Goal: Task Accomplishment & Management: Use online tool/utility

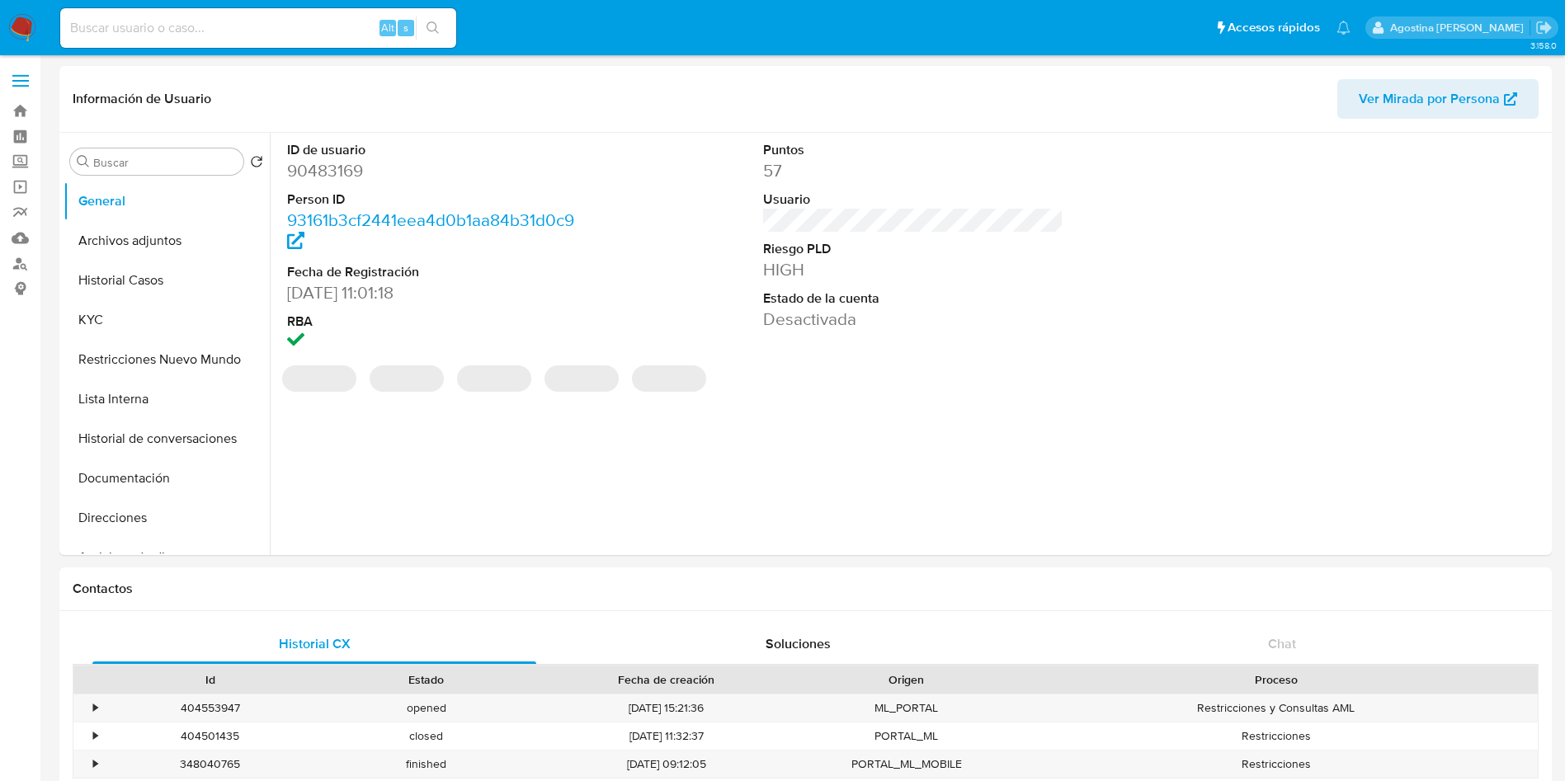
select select "10"
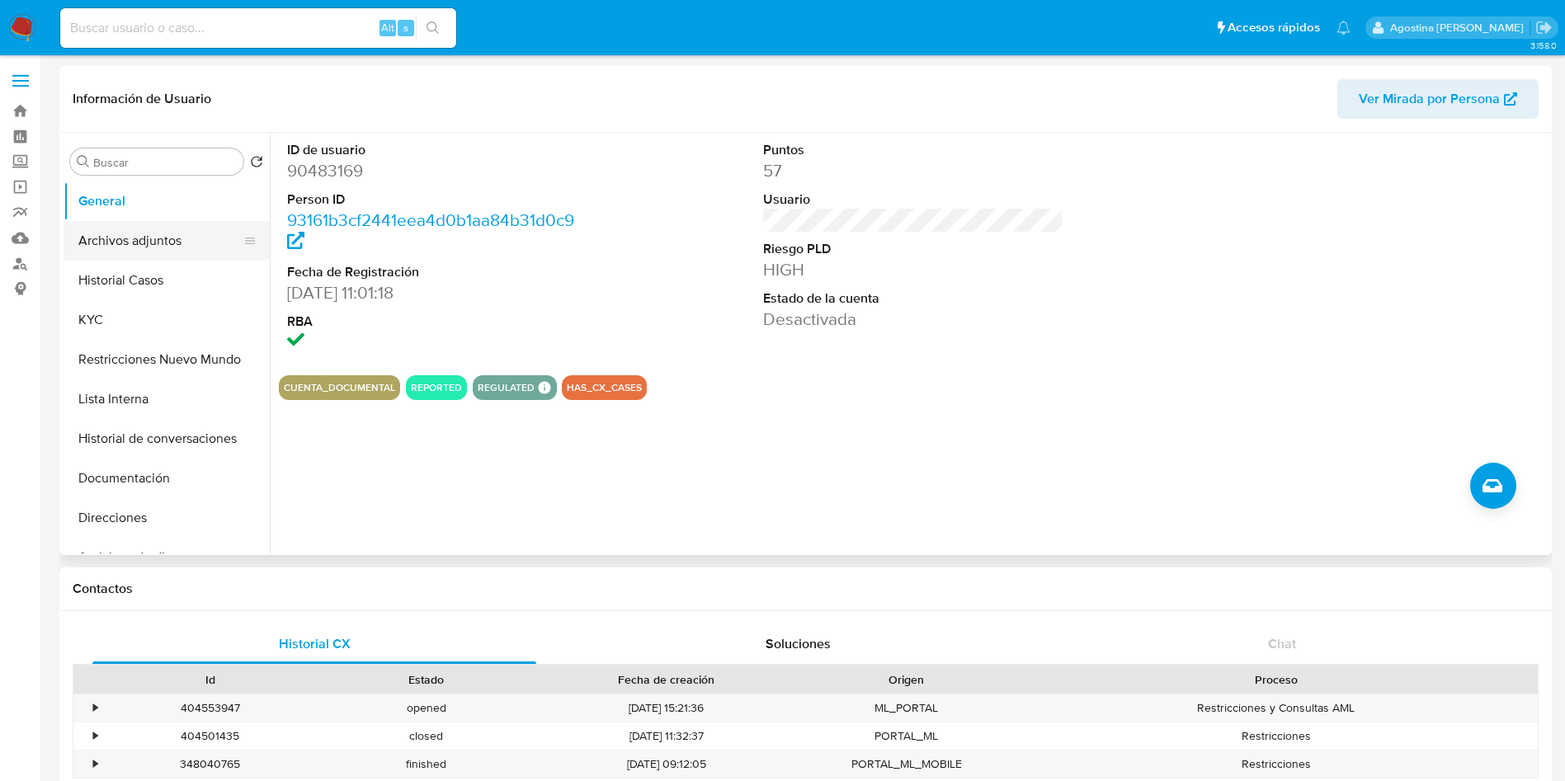
click at [156, 242] on button "Archivos adjuntos" at bounding box center [160, 241] width 193 height 40
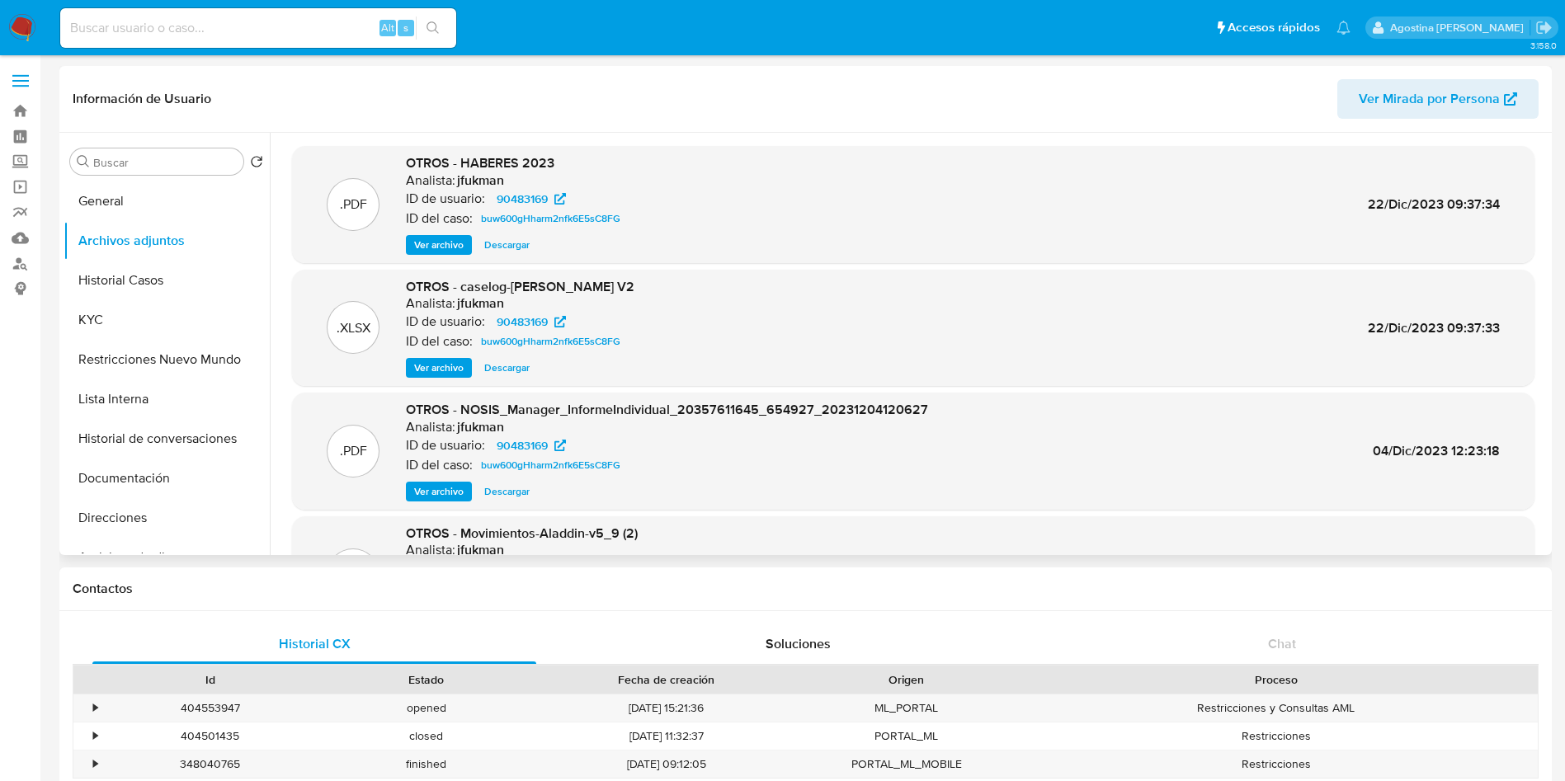
click at [432, 378] on div ".XLSX OTROS - caselog-Diego Joaquín Soria V2 Analista: jfukman ID de usuario: …" at bounding box center [913, 328] width 1242 height 117
click at [423, 365] on span "Ver archivo" at bounding box center [438, 368] width 49 height 16
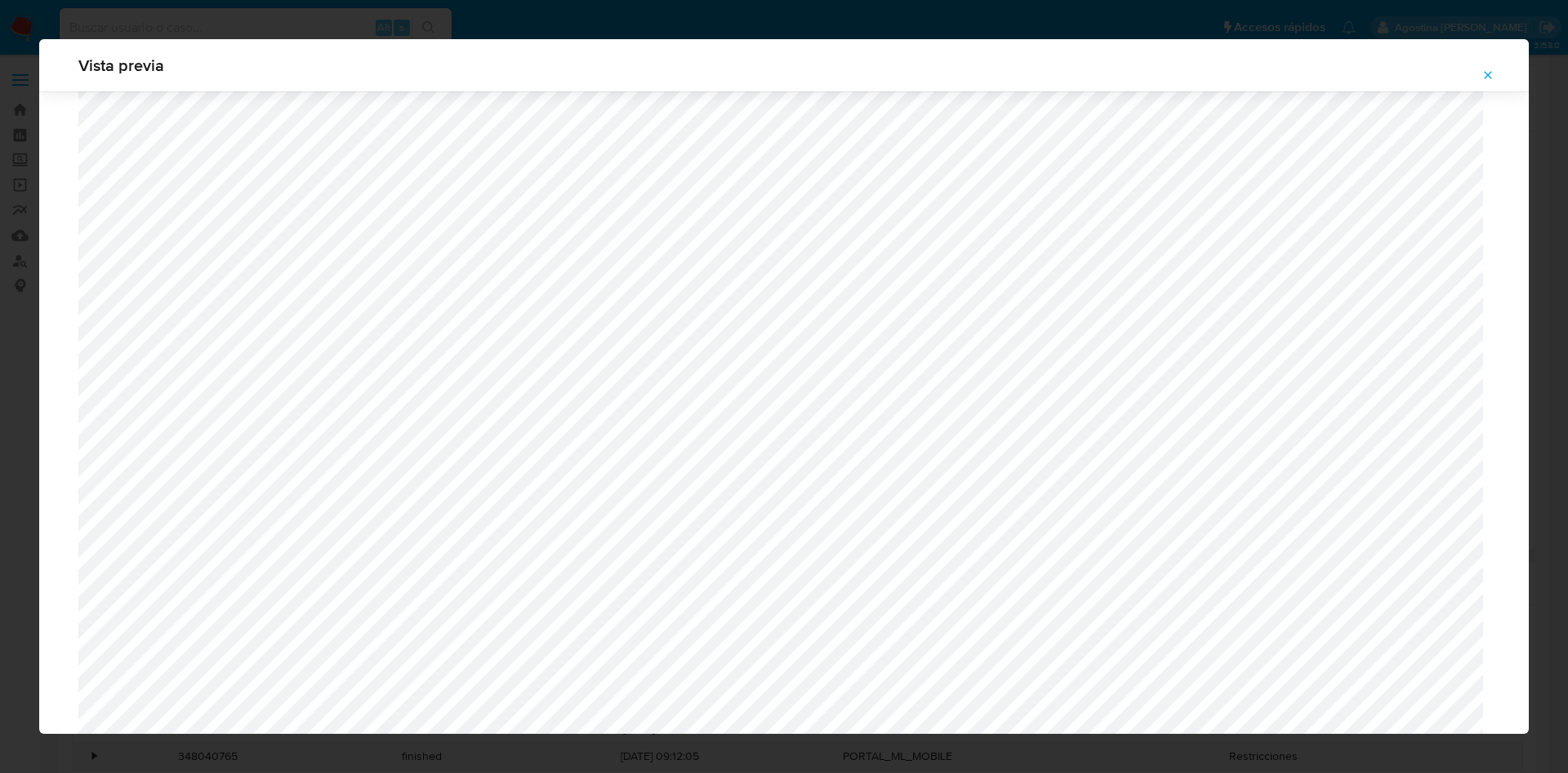
scroll to position [947, 0]
click at [1481, 81] on icon "Attachment preview" at bounding box center [1487, 74] width 13 height 13
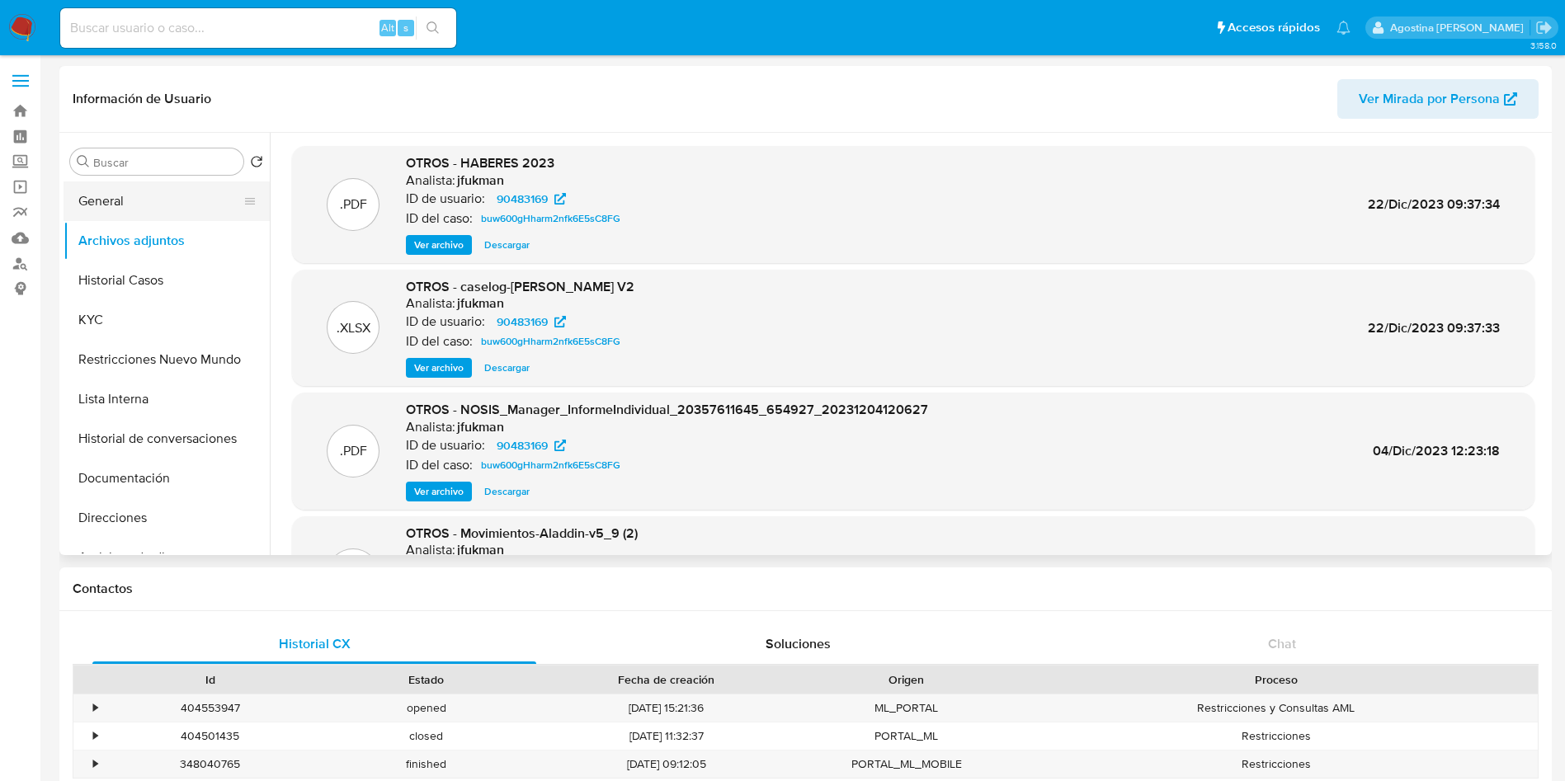
click at [125, 199] on button "General" at bounding box center [160, 201] width 193 height 40
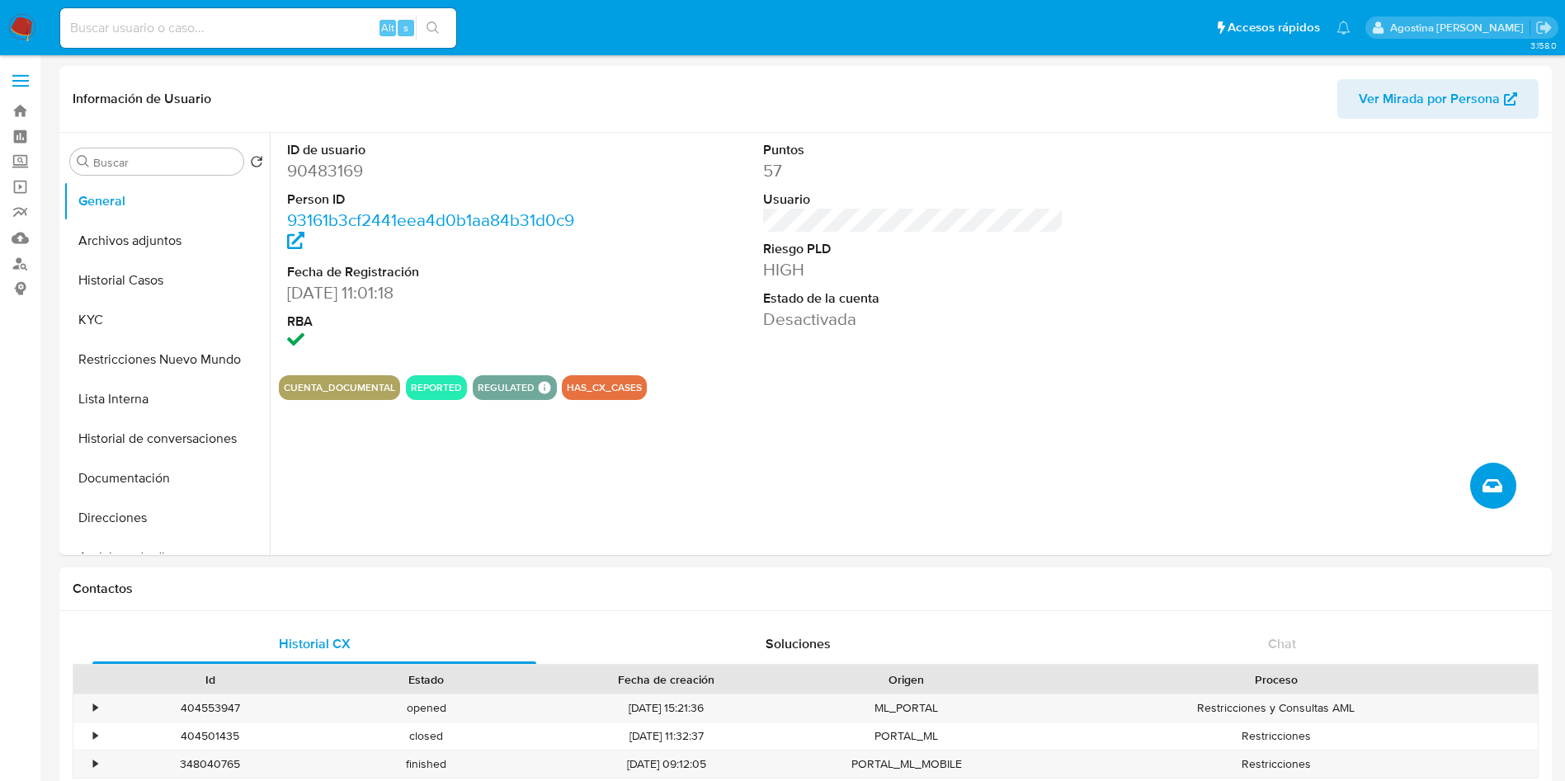
click at [1496, 482] on icon "Crear caso manual" at bounding box center [1492, 486] width 20 height 20
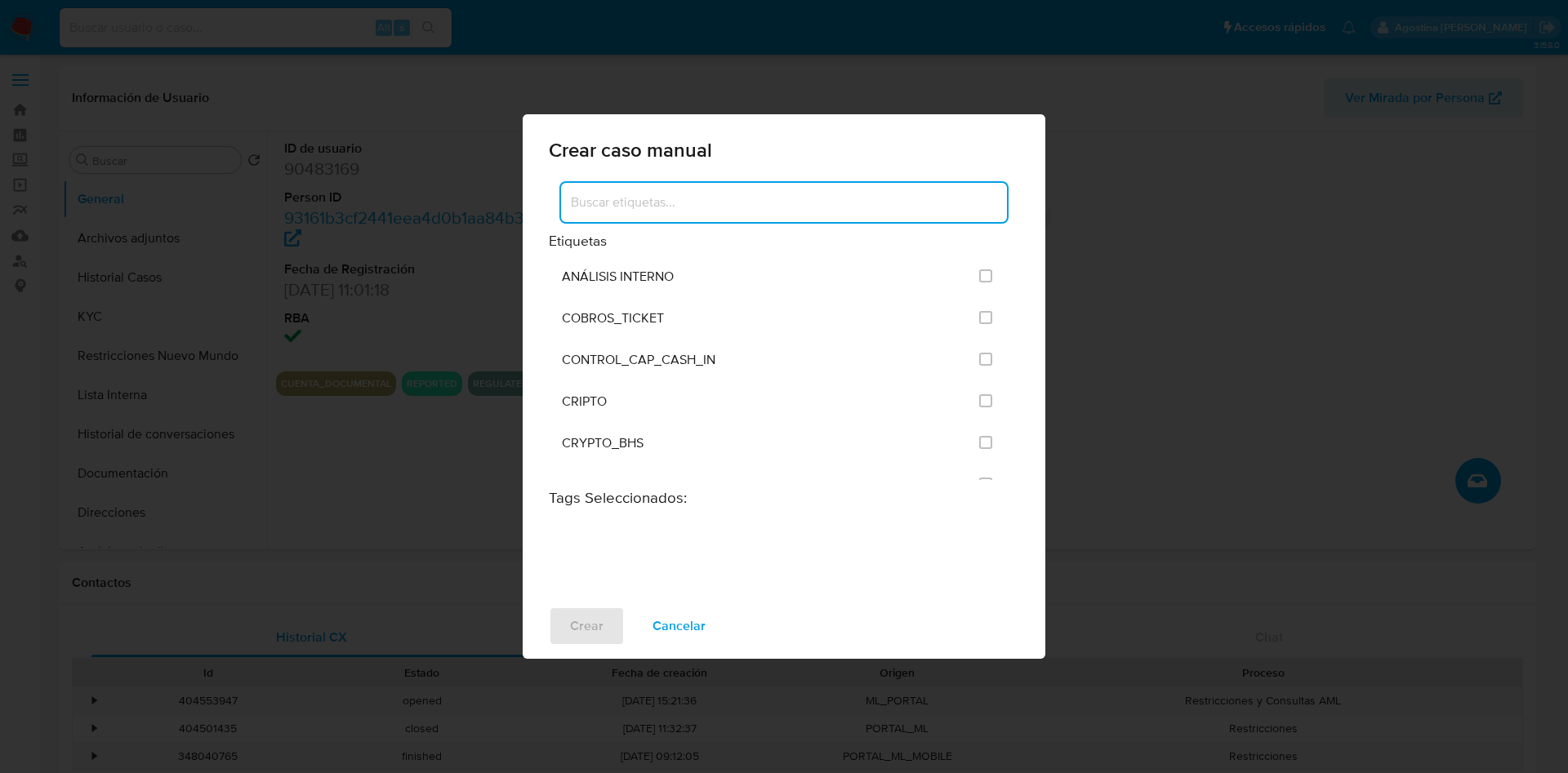
click at [809, 199] on input at bounding box center [784, 202] width 445 height 21
type input "post"
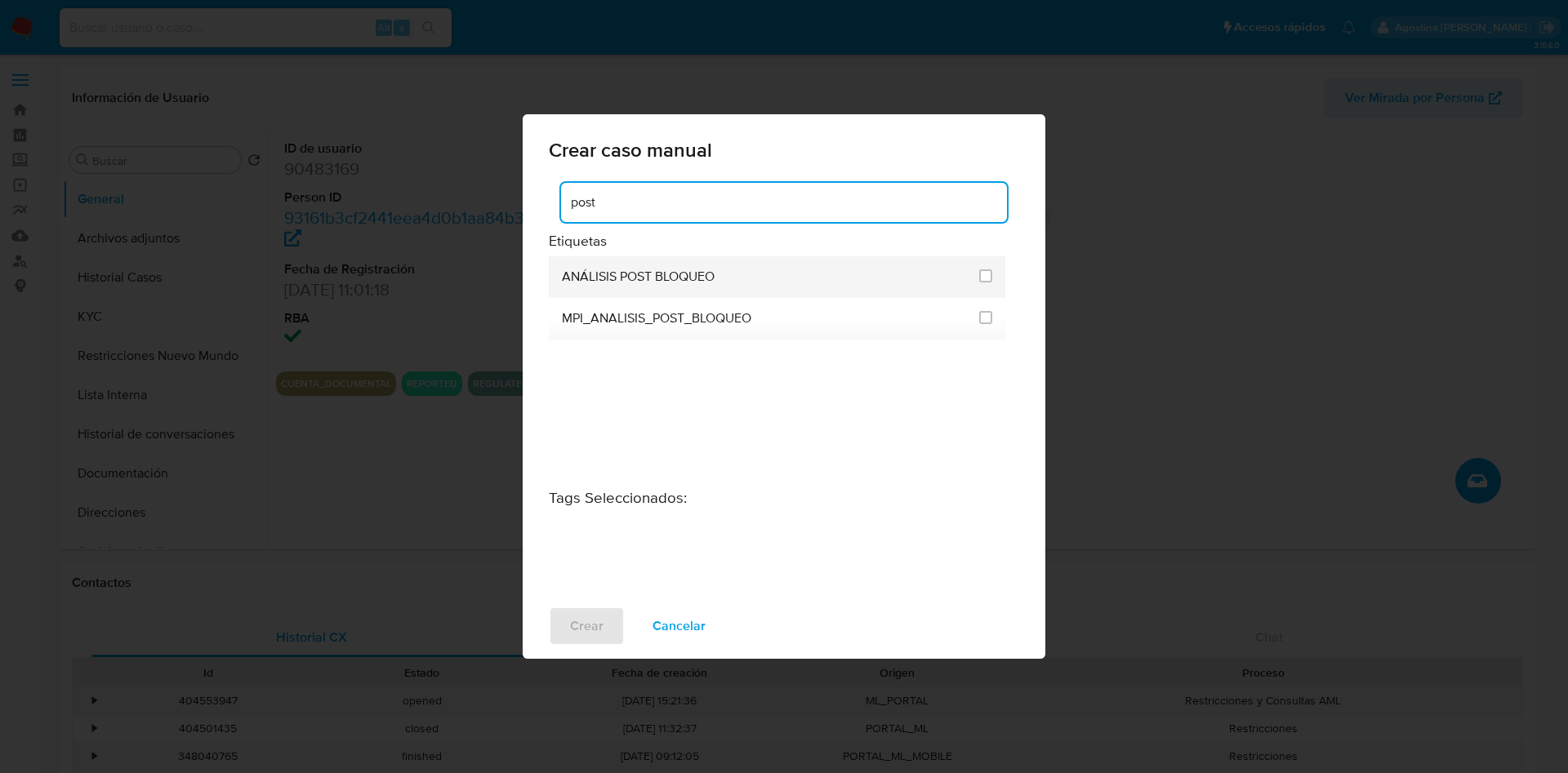
click at [986, 282] on div at bounding box center [985, 276] width 13 height 16
click at [987, 279] on input "3249" at bounding box center [985, 275] width 13 height 13
checkbox input "true"
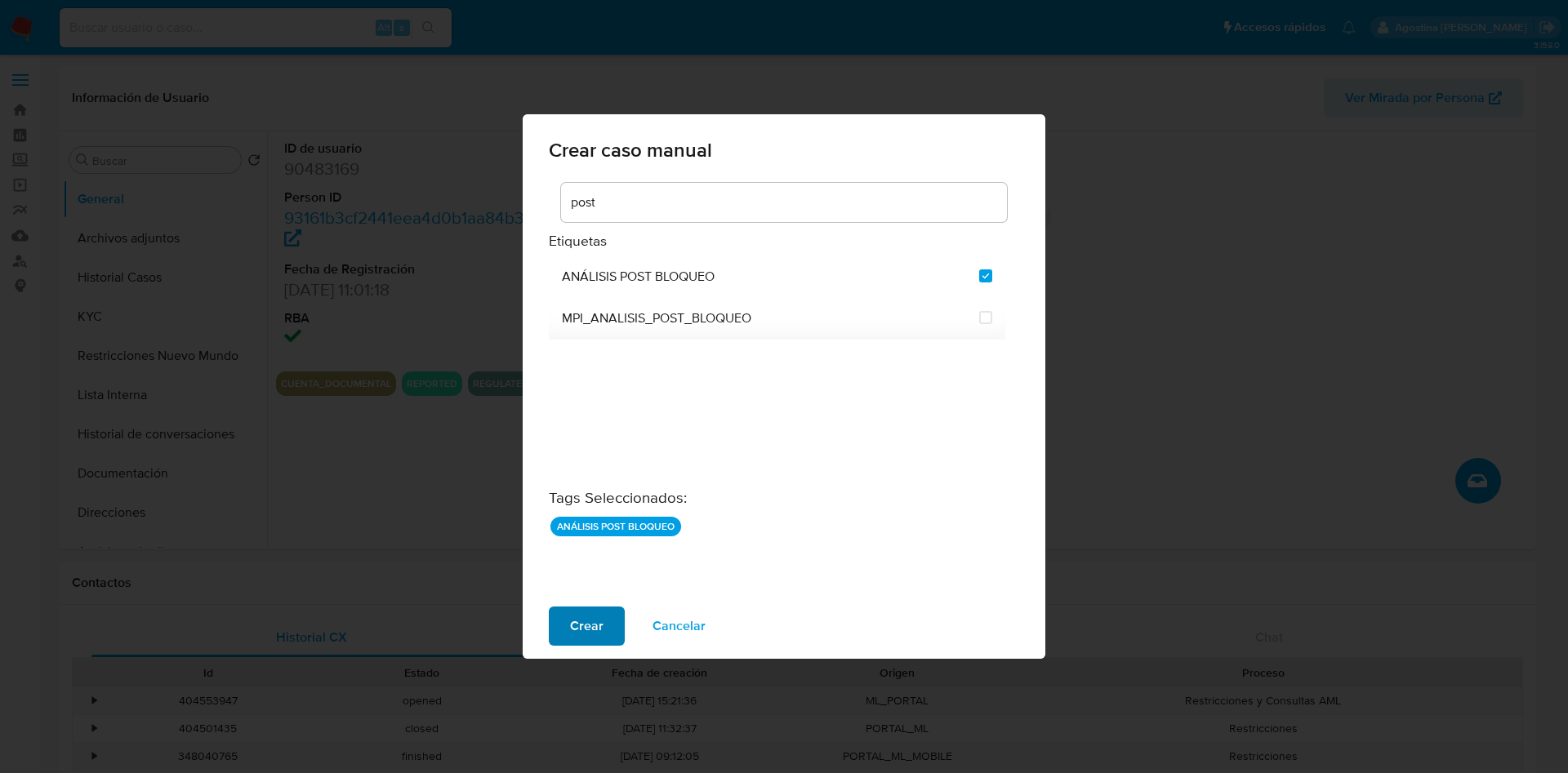
click at [596, 615] on span "Crear" at bounding box center [587, 627] width 34 height 36
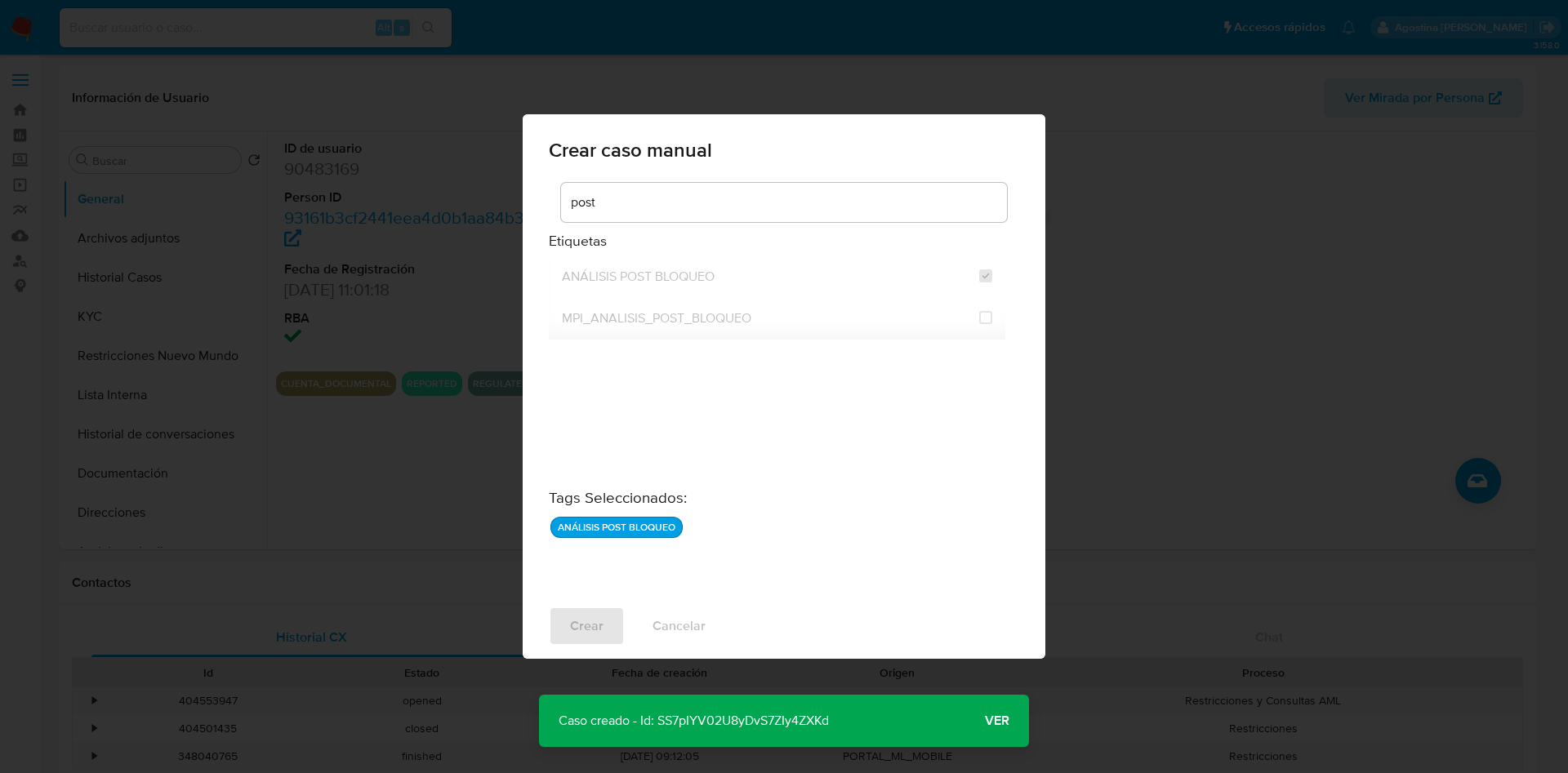
click at [763, 716] on p "Caso creado - Id: SS7pIYV02U8yDvS7ZIy4ZXKd" at bounding box center [693, 721] width 310 height 52
click at [980, 725] on button "Ver" at bounding box center [997, 722] width 63 height 40
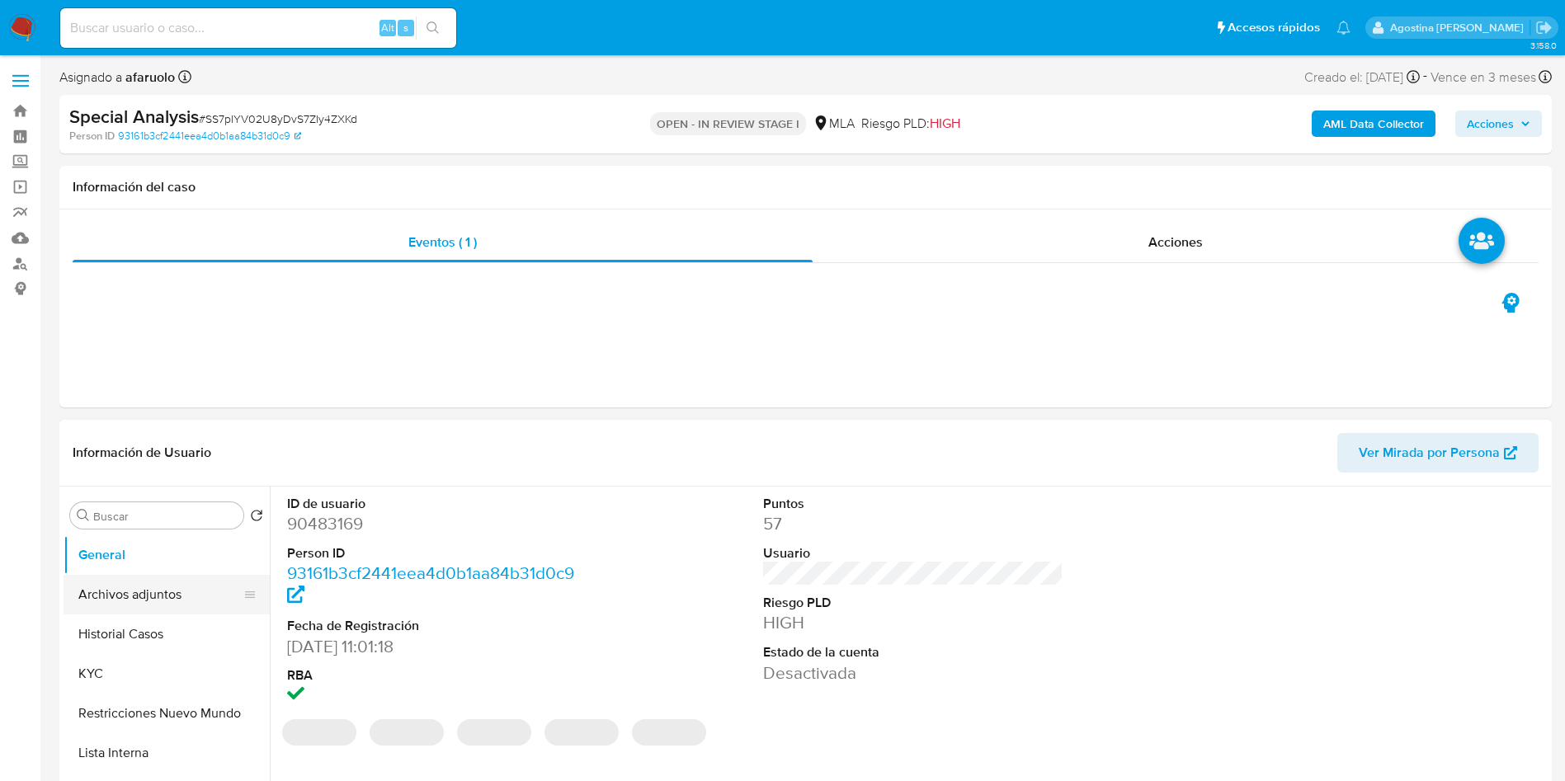
select select "10"
click at [197, 585] on button "Archivos adjuntos" at bounding box center [160, 595] width 193 height 40
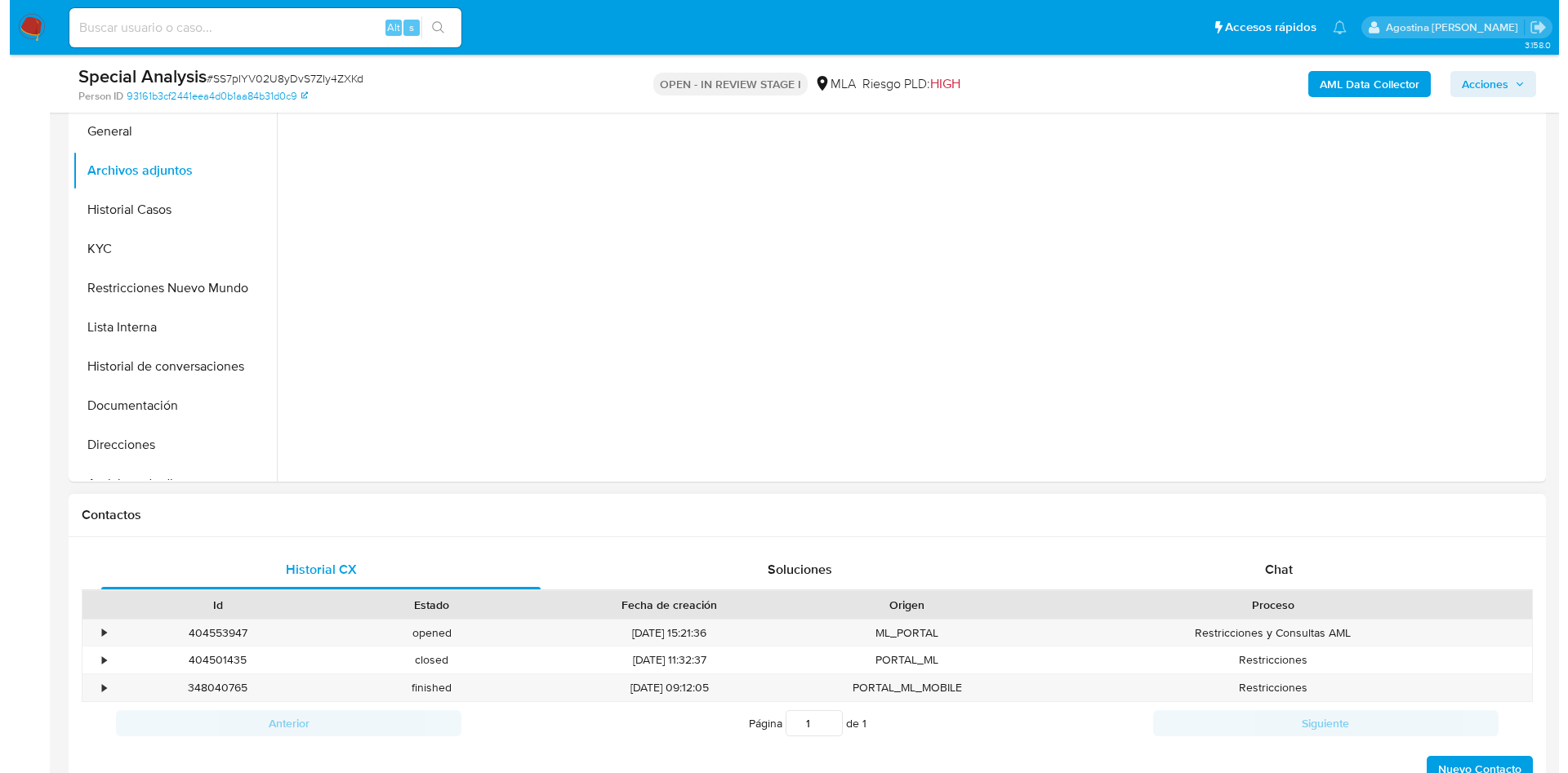
scroll to position [490, 0]
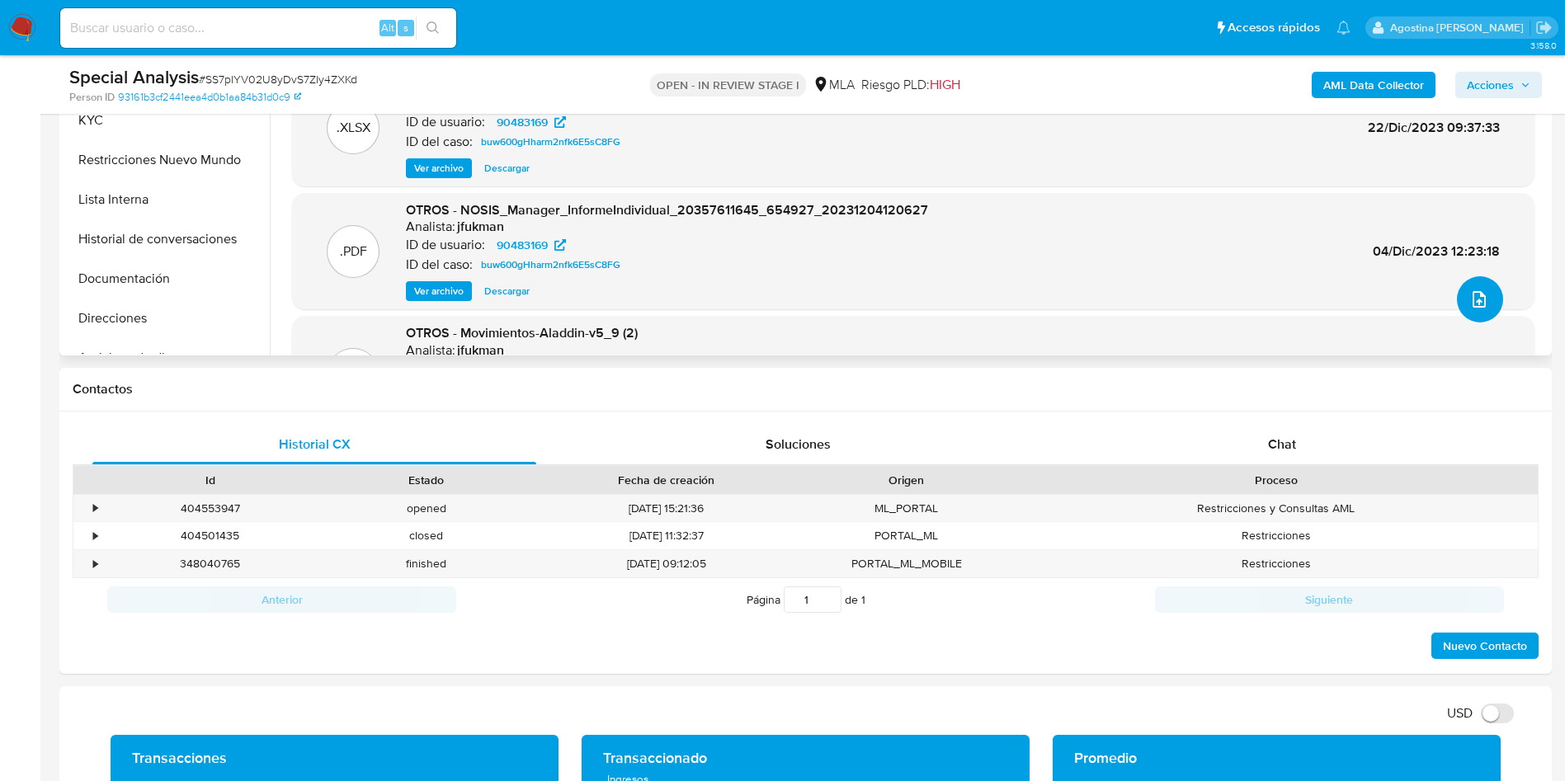
click at [1478, 312] on button "upload-file" at bounding box center [1480, 299] width 46 height 46
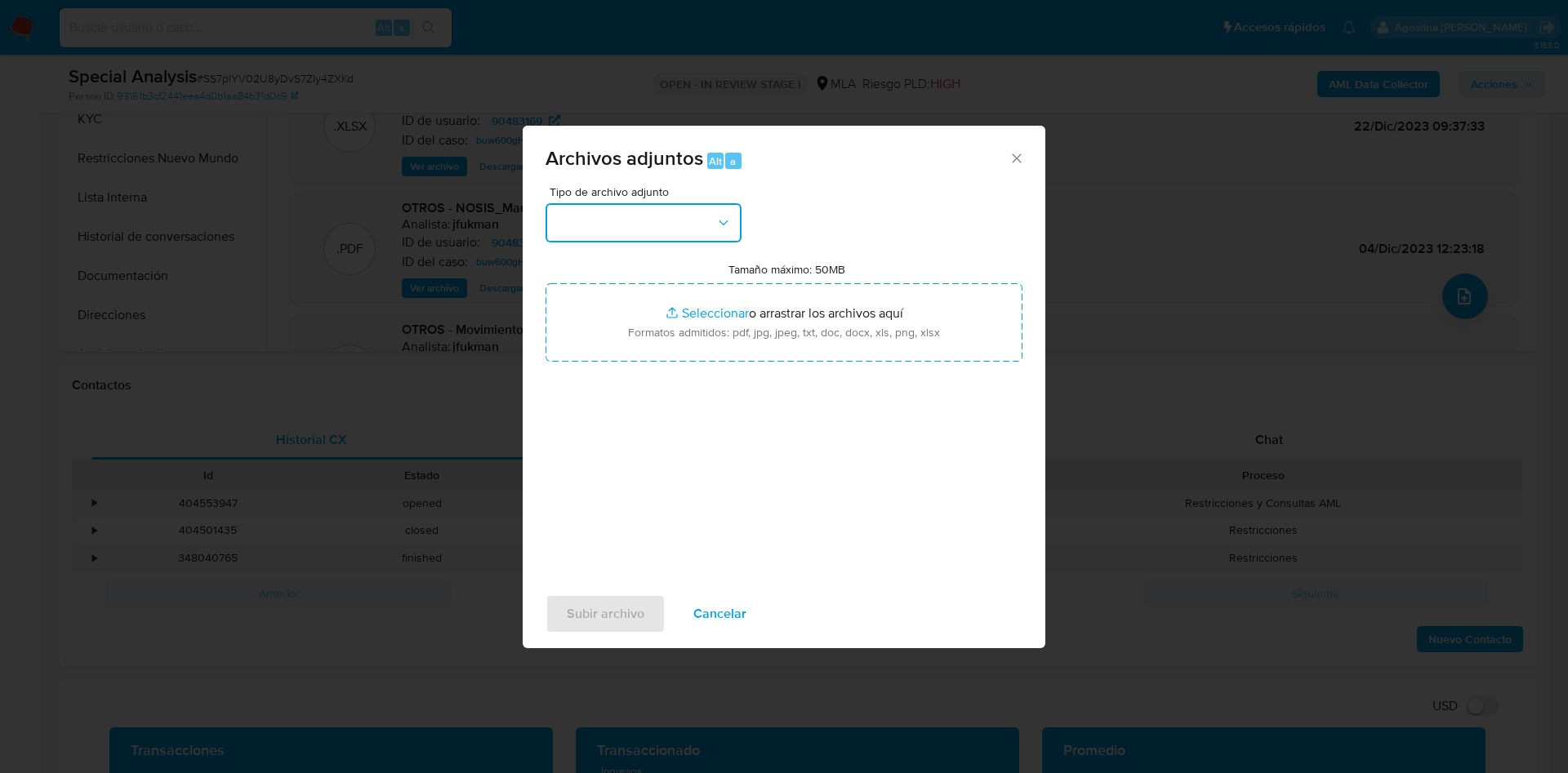
click at [657, 218] on button "button" at bounding box center [643, 223] width 196 height 40
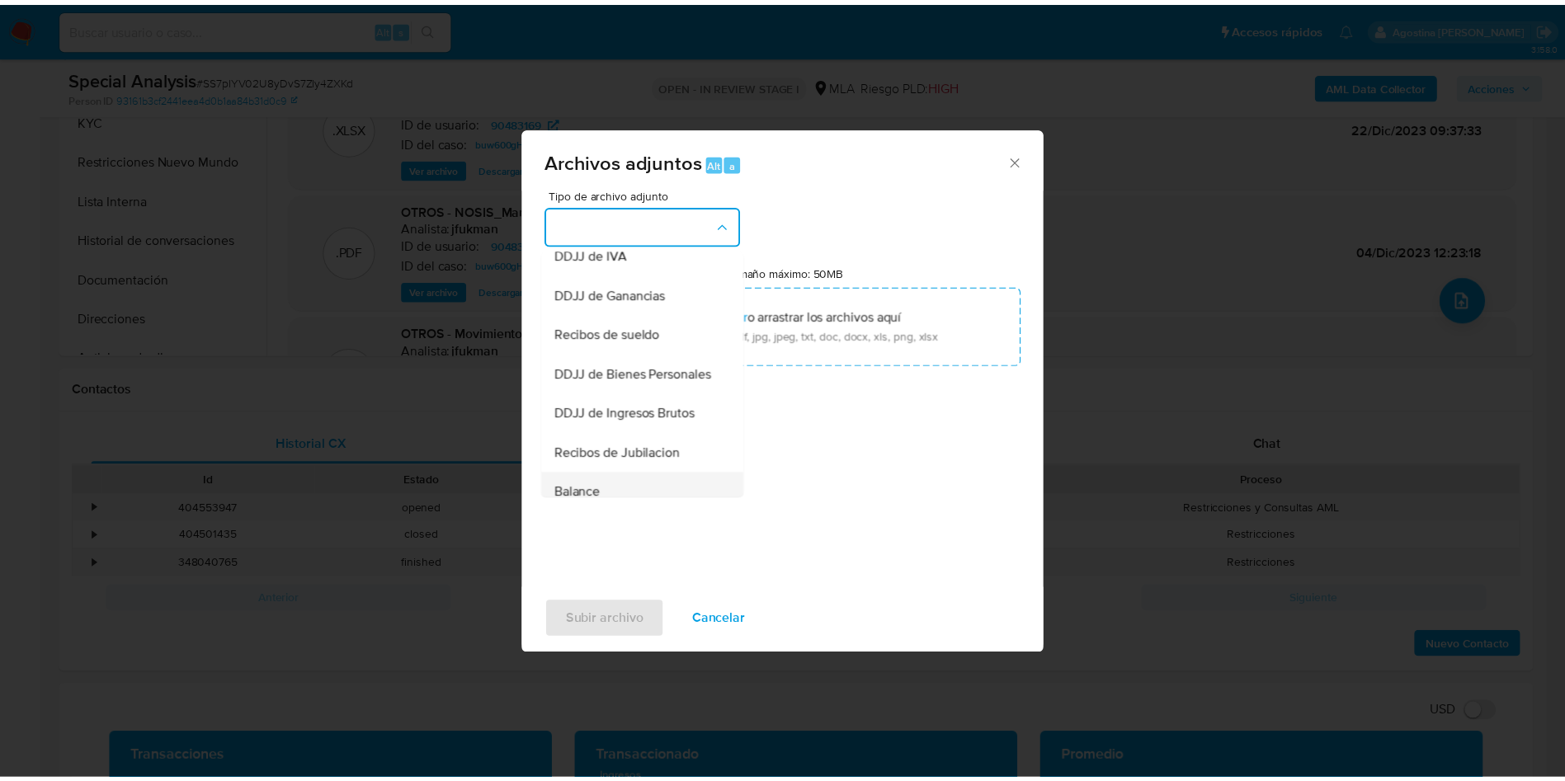
scroll to position [247, 0]
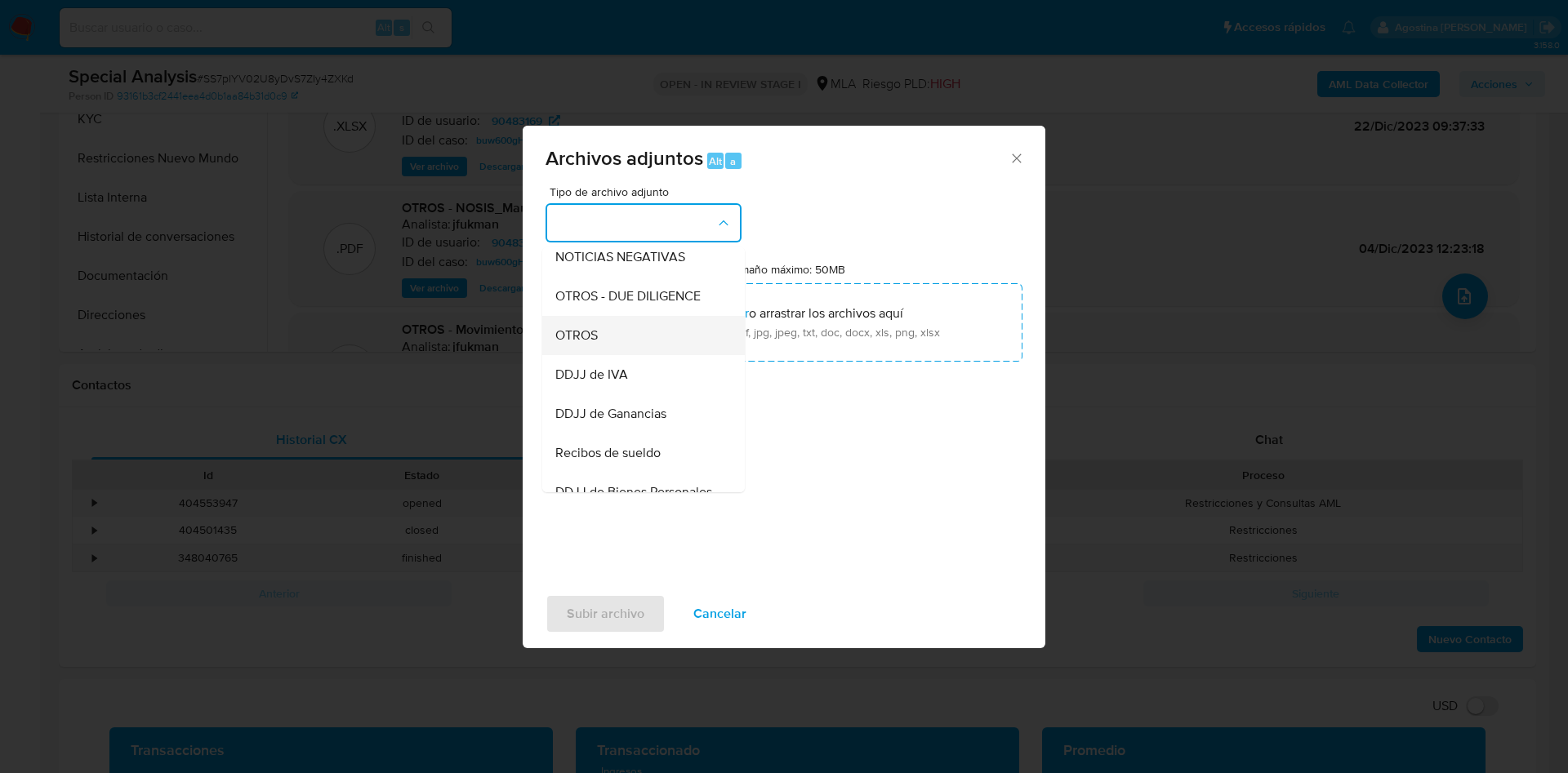
click at [614, 355] on div "OTROS" at bounding box center [638, 336] width 166 height 40
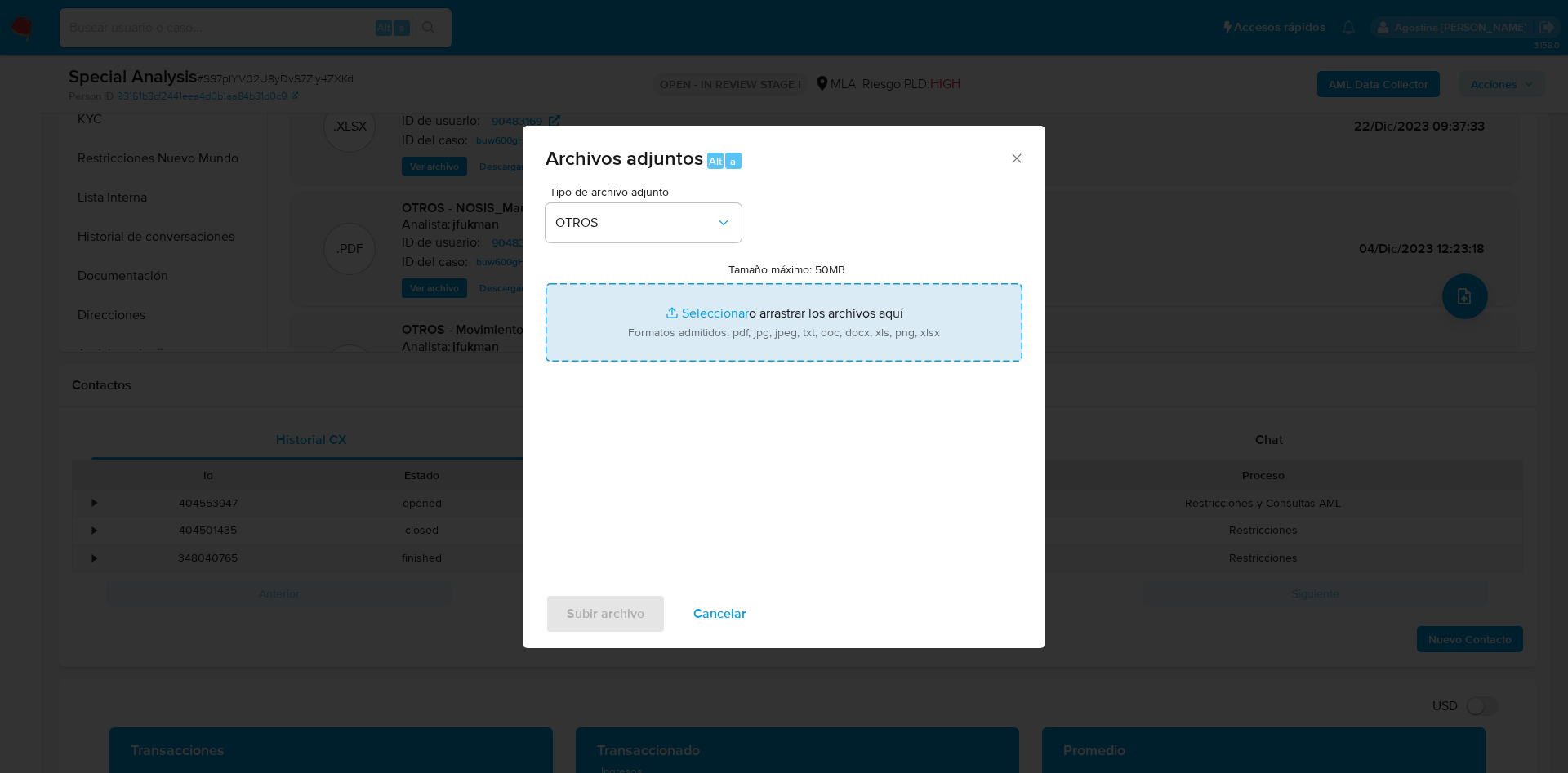
click at [730, 313] on input "Tamaño máximo: 50MB Seleccionar archivos" at bounding box center [784, 322] width 477 height 78
type input "C:\fakepath\Junio3.pdf"
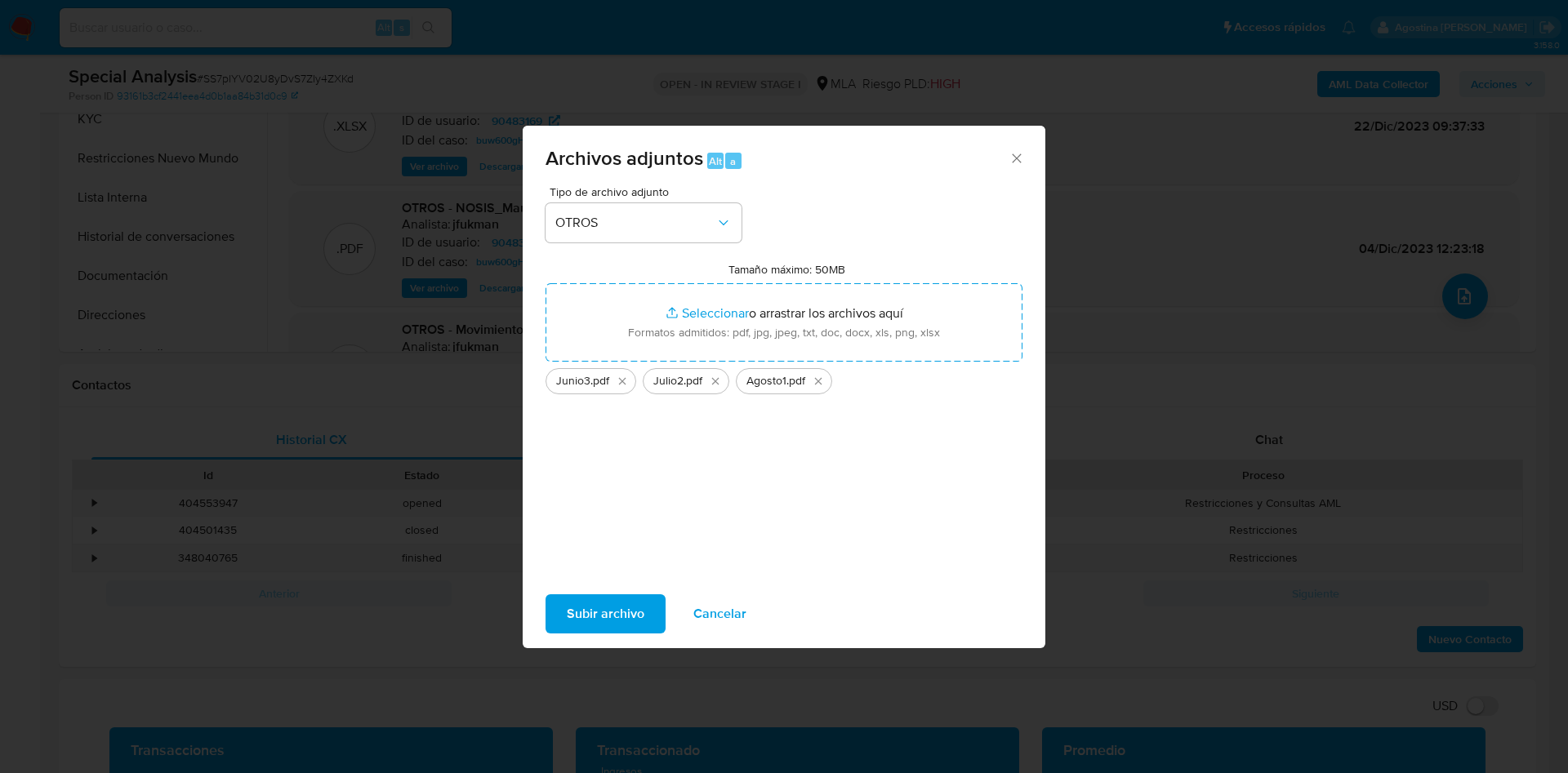
click at [594, 618] on span "Subir archivo" at bounding box center [605, 614] width 77 height 36
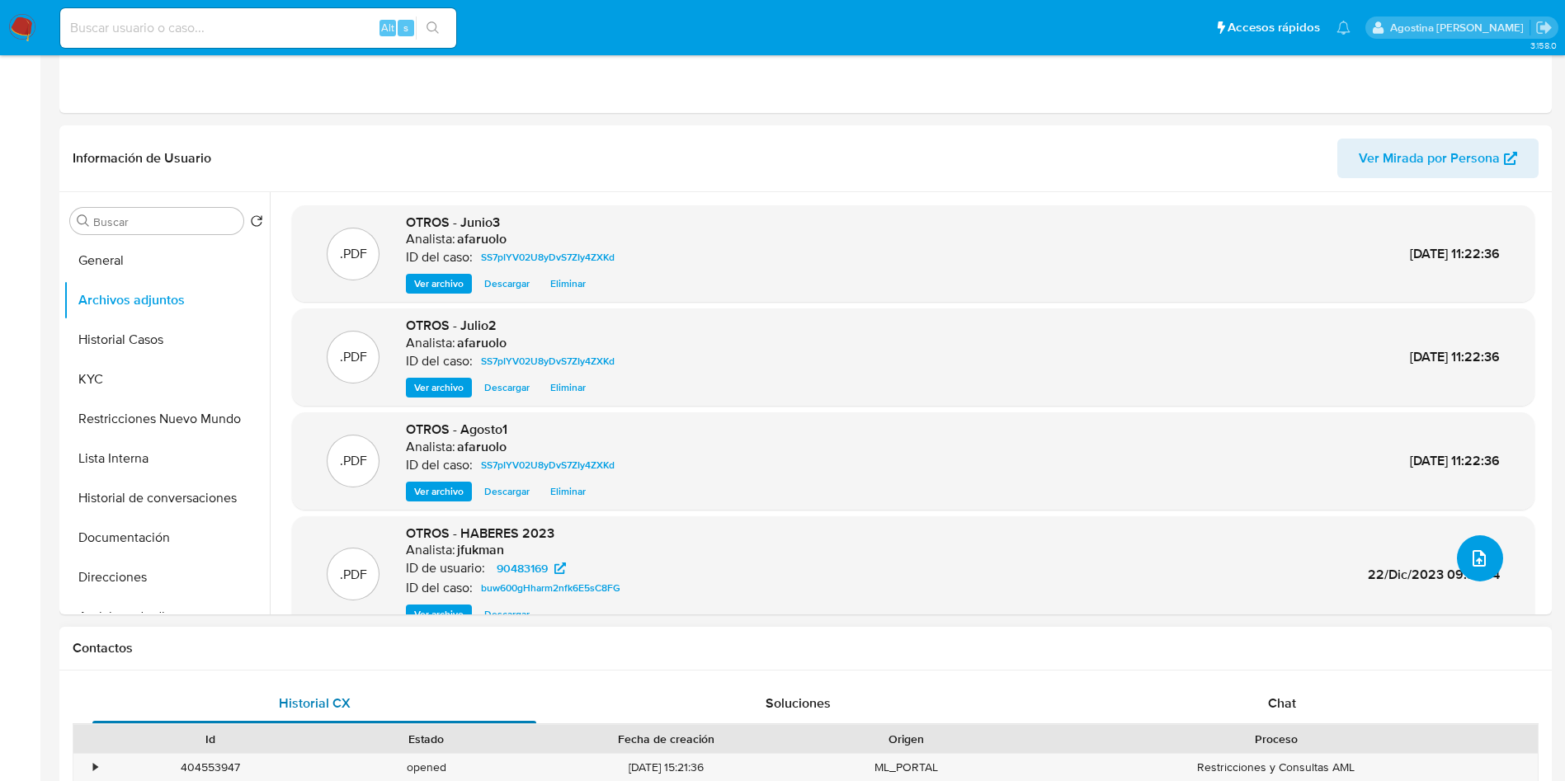
scroll to position [0, 0]
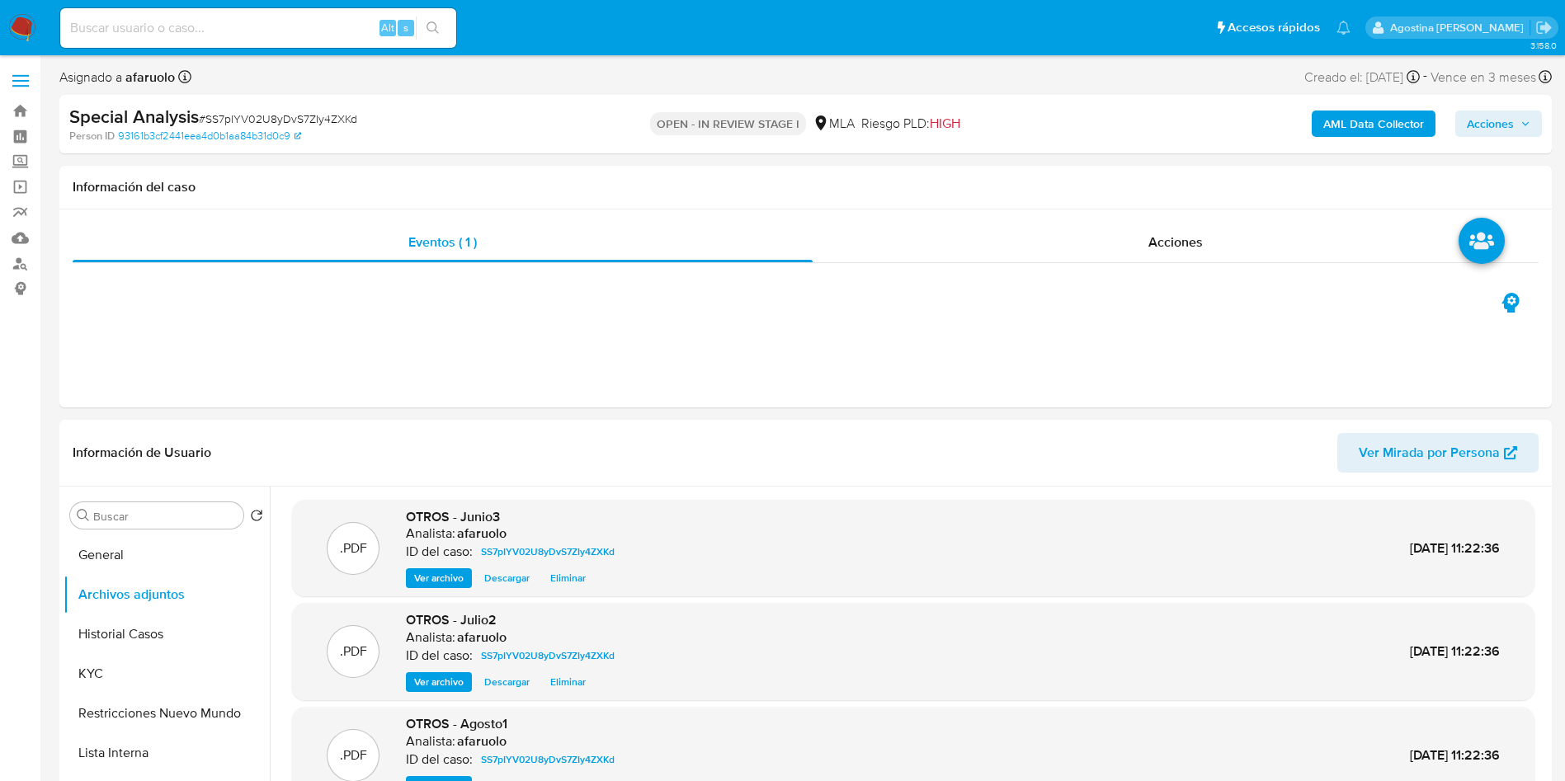
click at [1495, 120] on span "Acciones" at bounding box center [1490, 124] width 47 height 26
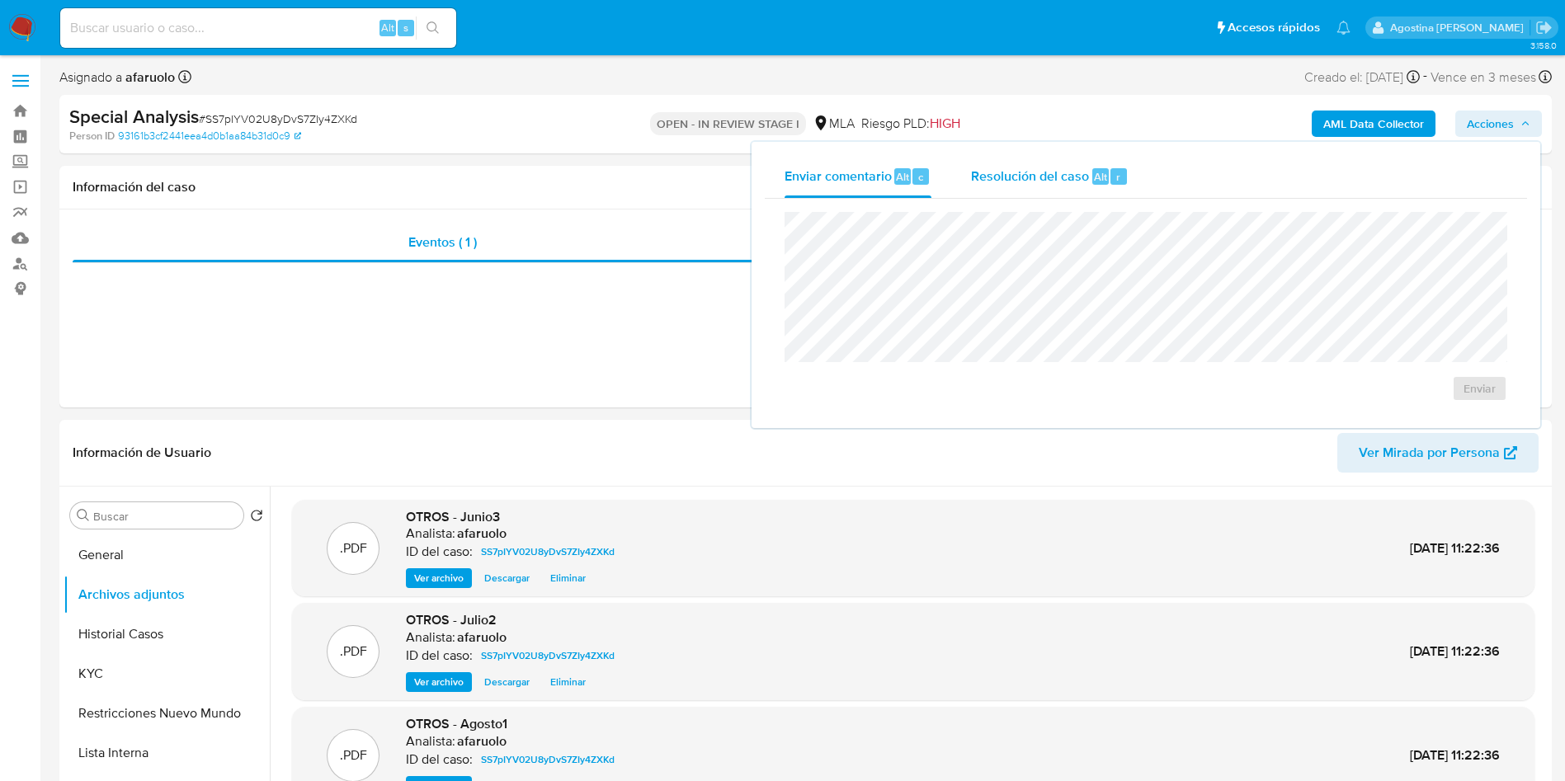
click at [1075, 165] on div "Resolución del caso Alt r" at bounding box center [1050, 176] width 158 height 43
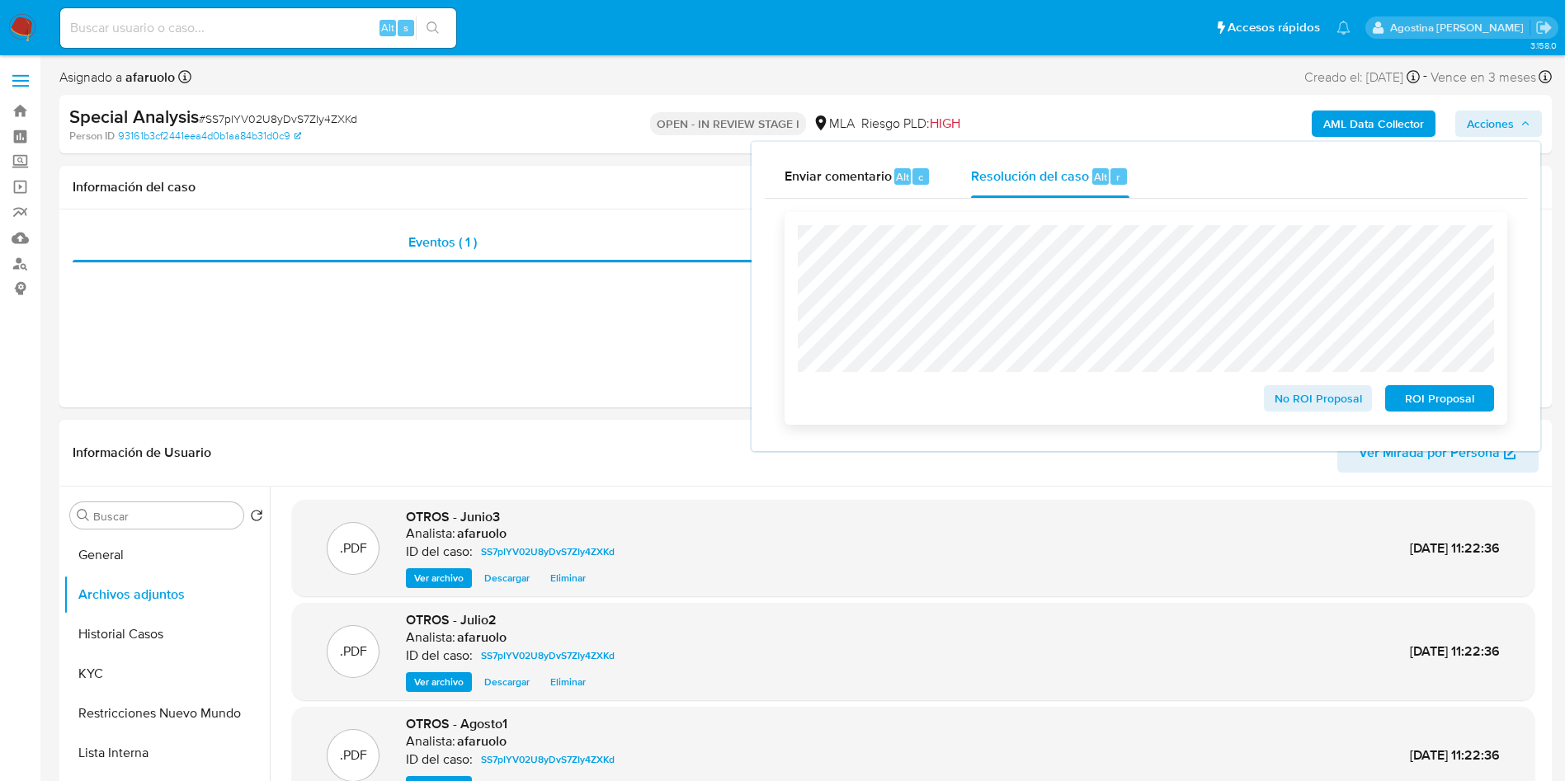
click at [1319, 404] on span "No ROI Proposal" at bounding box center [1318, 398] width 86 height 23
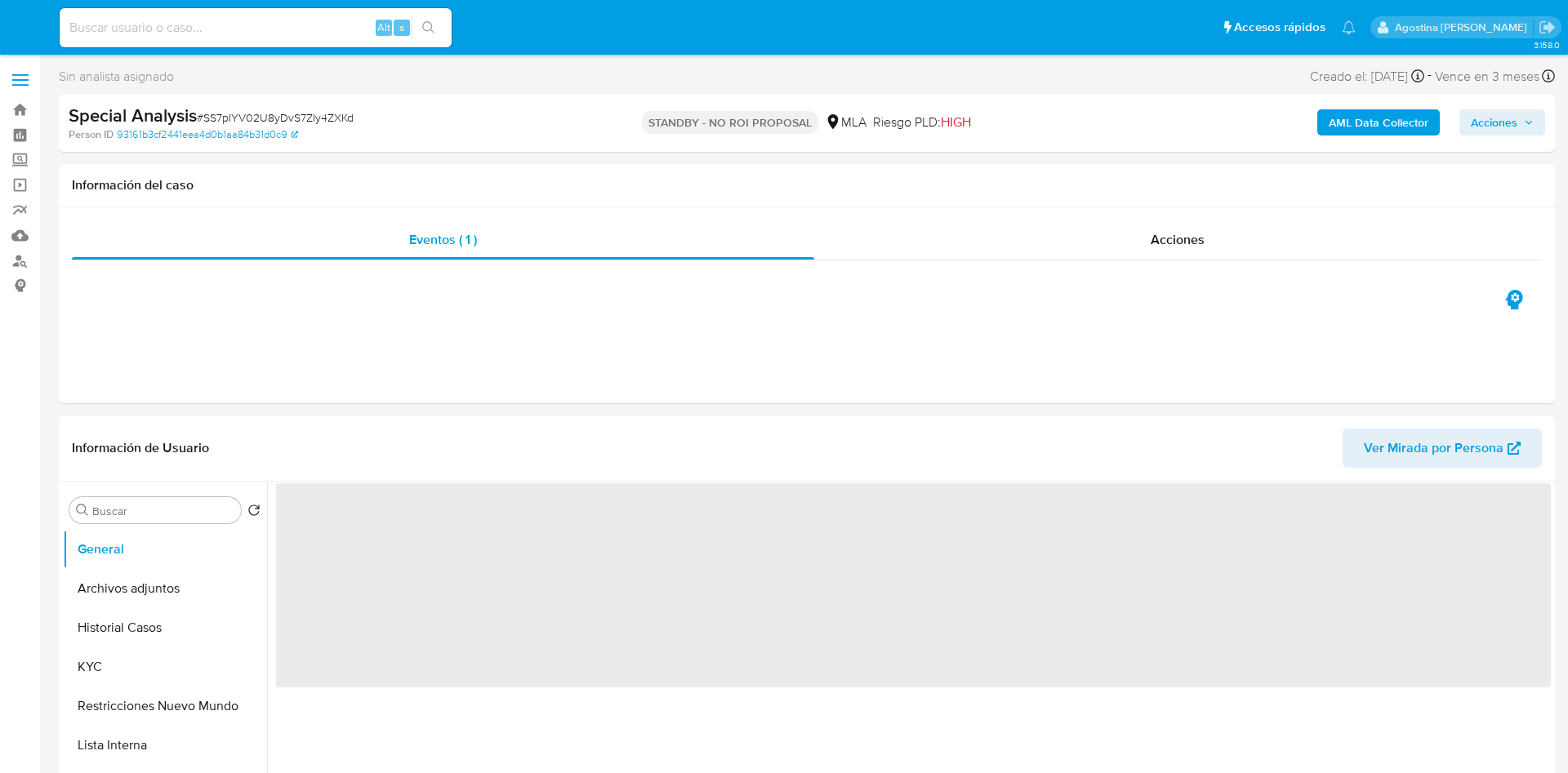
select select "10"
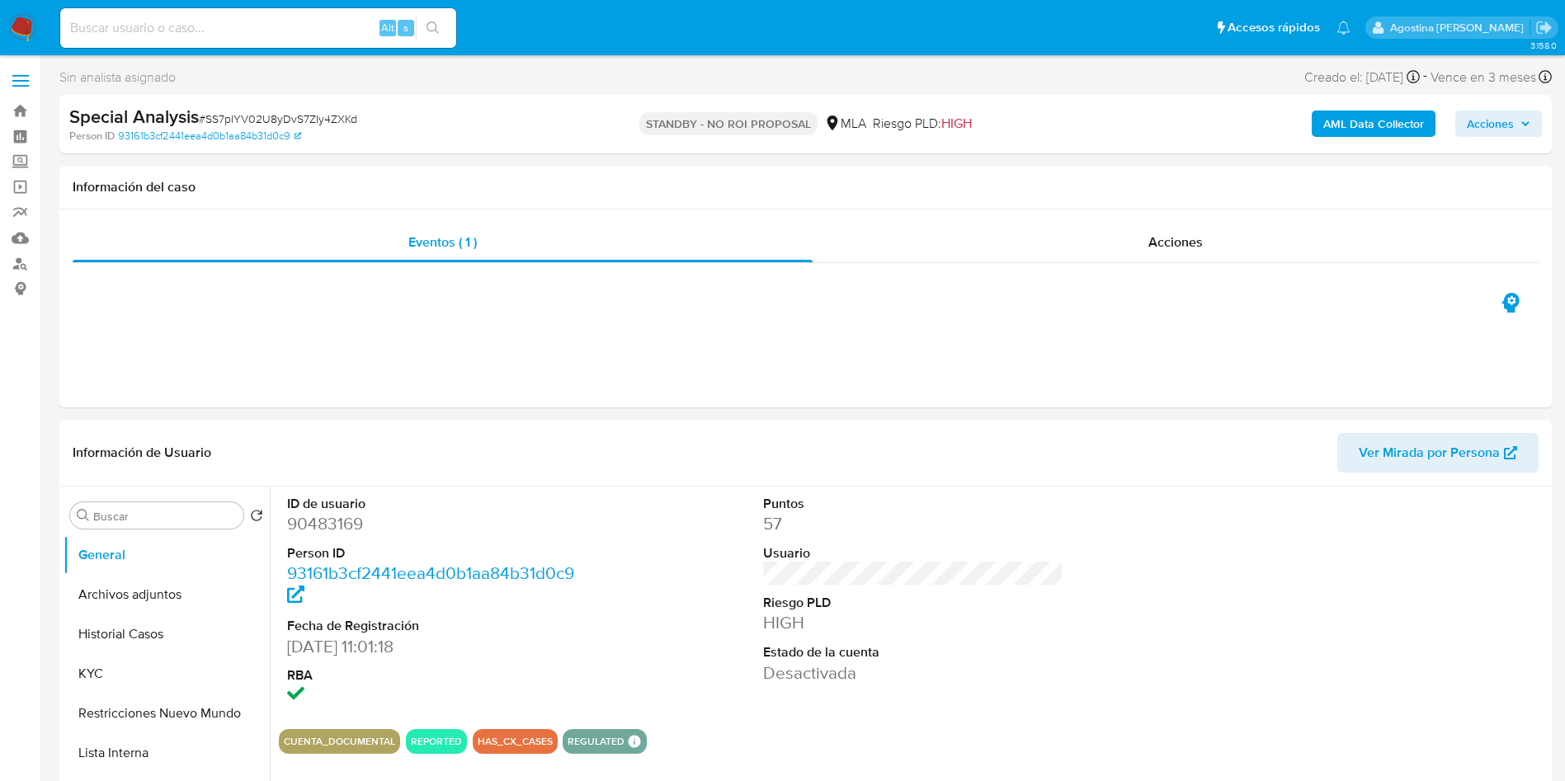
click at [289, 38] on input at bounding box center [258, 27] width 396 height 21
paste input "73483269"
type input "73483269"
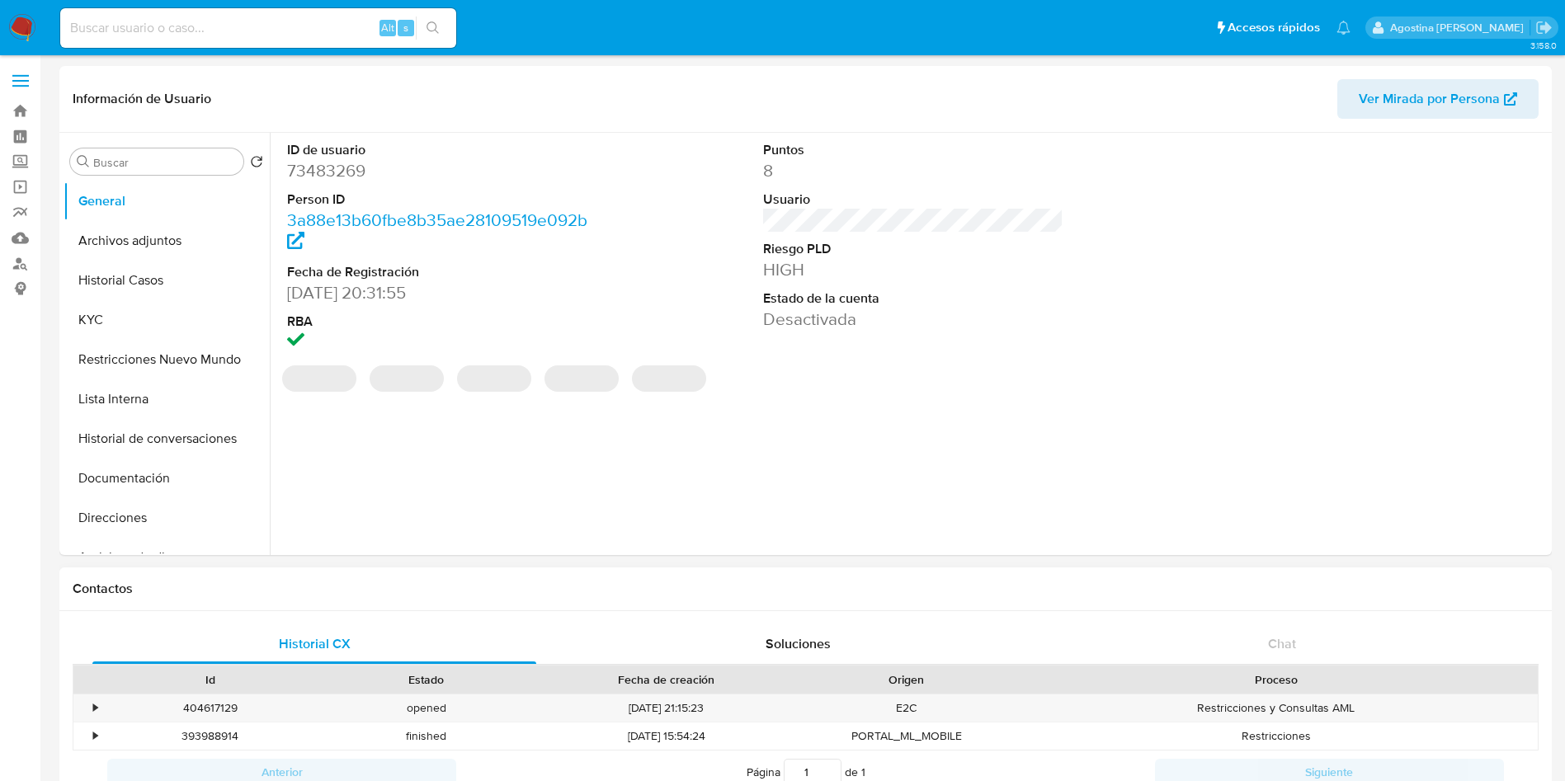
select select "10"
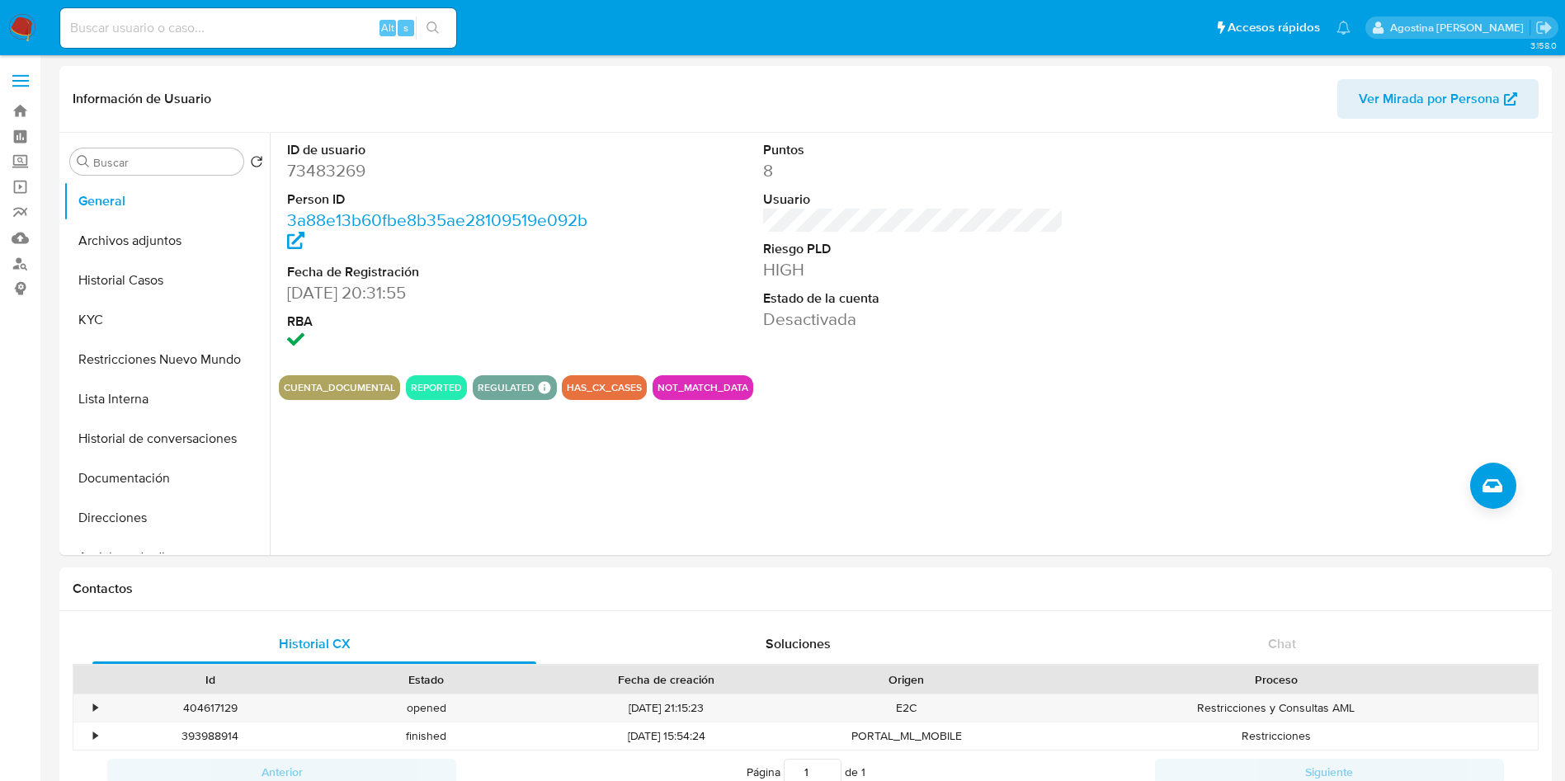
click at [104, 237] on button "Archivos adjuntos" at bounding box center [160, 241] width 193 height 40
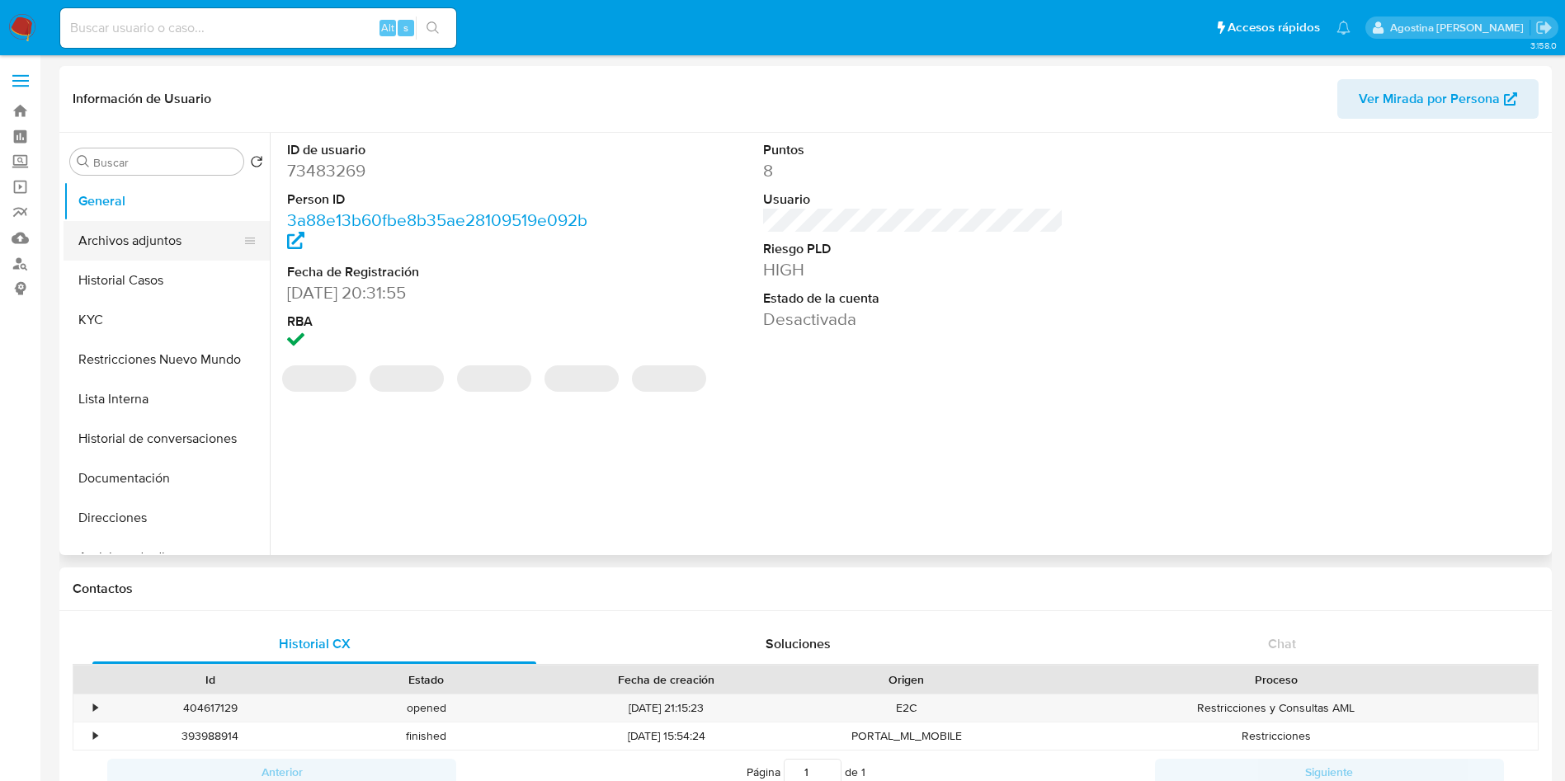
select select "10"
click at [113, 242] on button "Archivos adjuntos" at bounding box center [160, 241] width 193 height 40
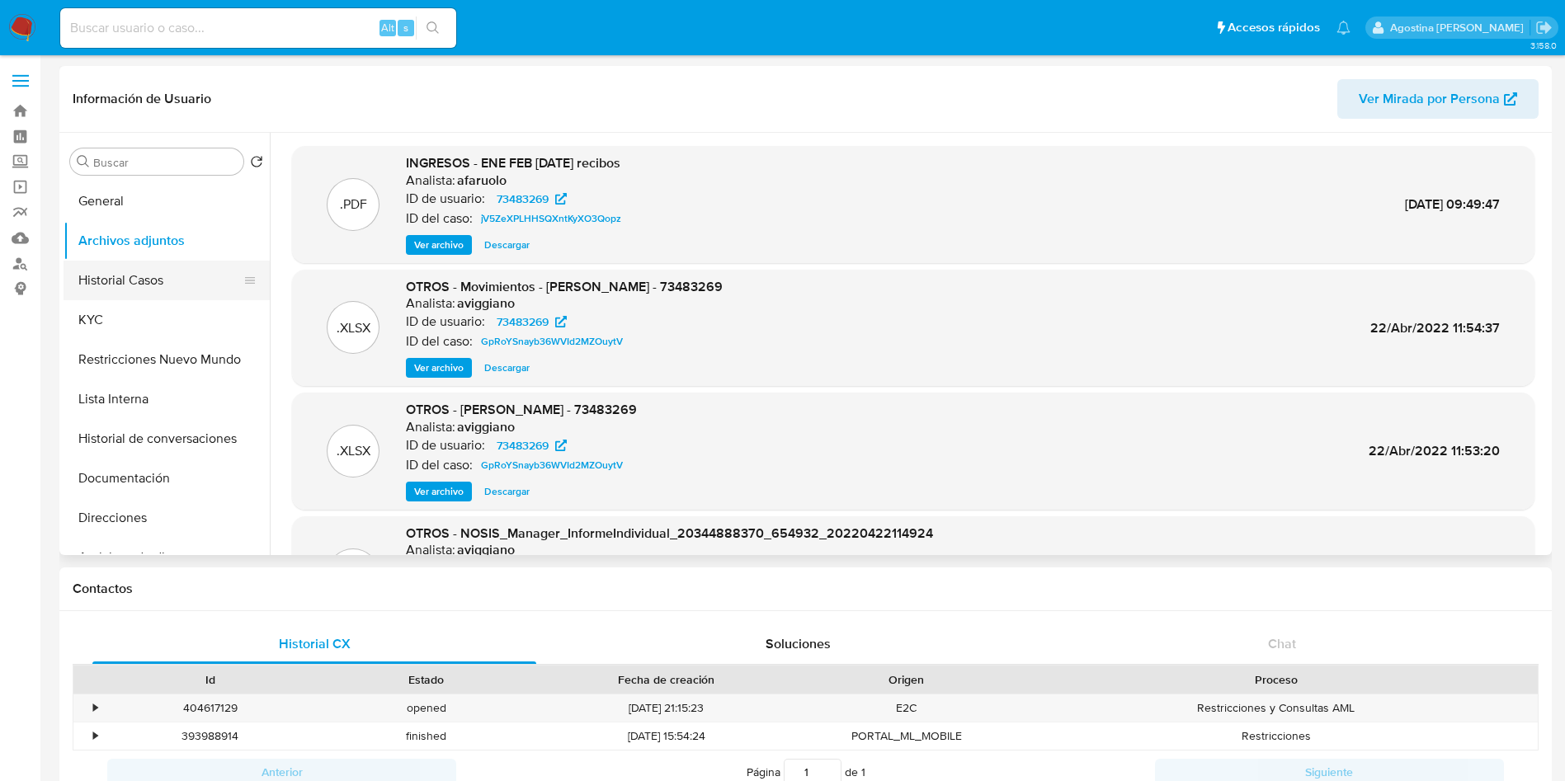
click at [126, 280] on button "Historial Casos" at bounding box center [160, 281] width 193 height 40
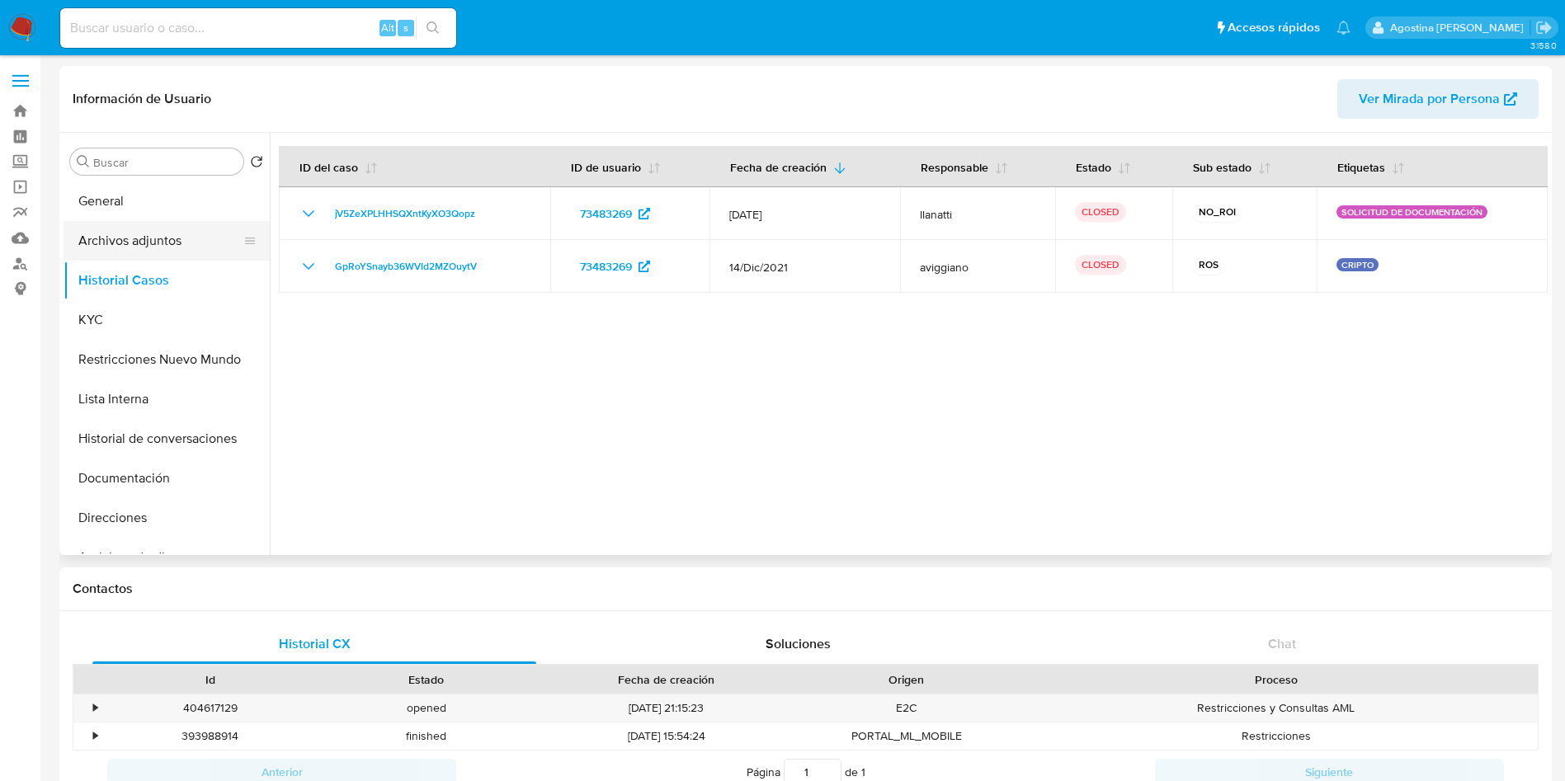
click at [139, 244] on button "Archivos adjuntos" at bounding box center [160, 241] width 193 height 40
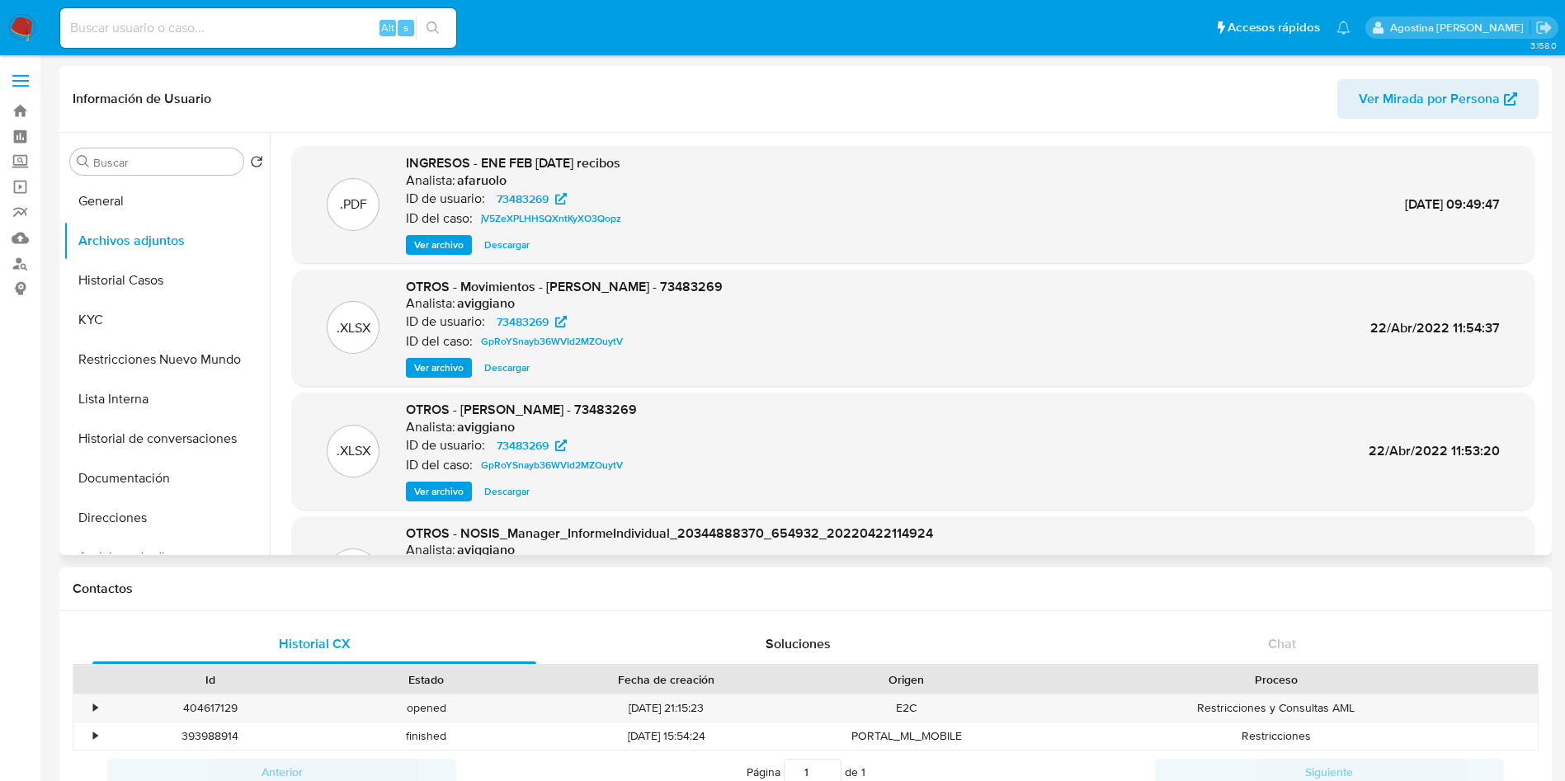
click at [447, 249] on span "Ver archivo" at bounding box center [438, 245] width 49 height 16
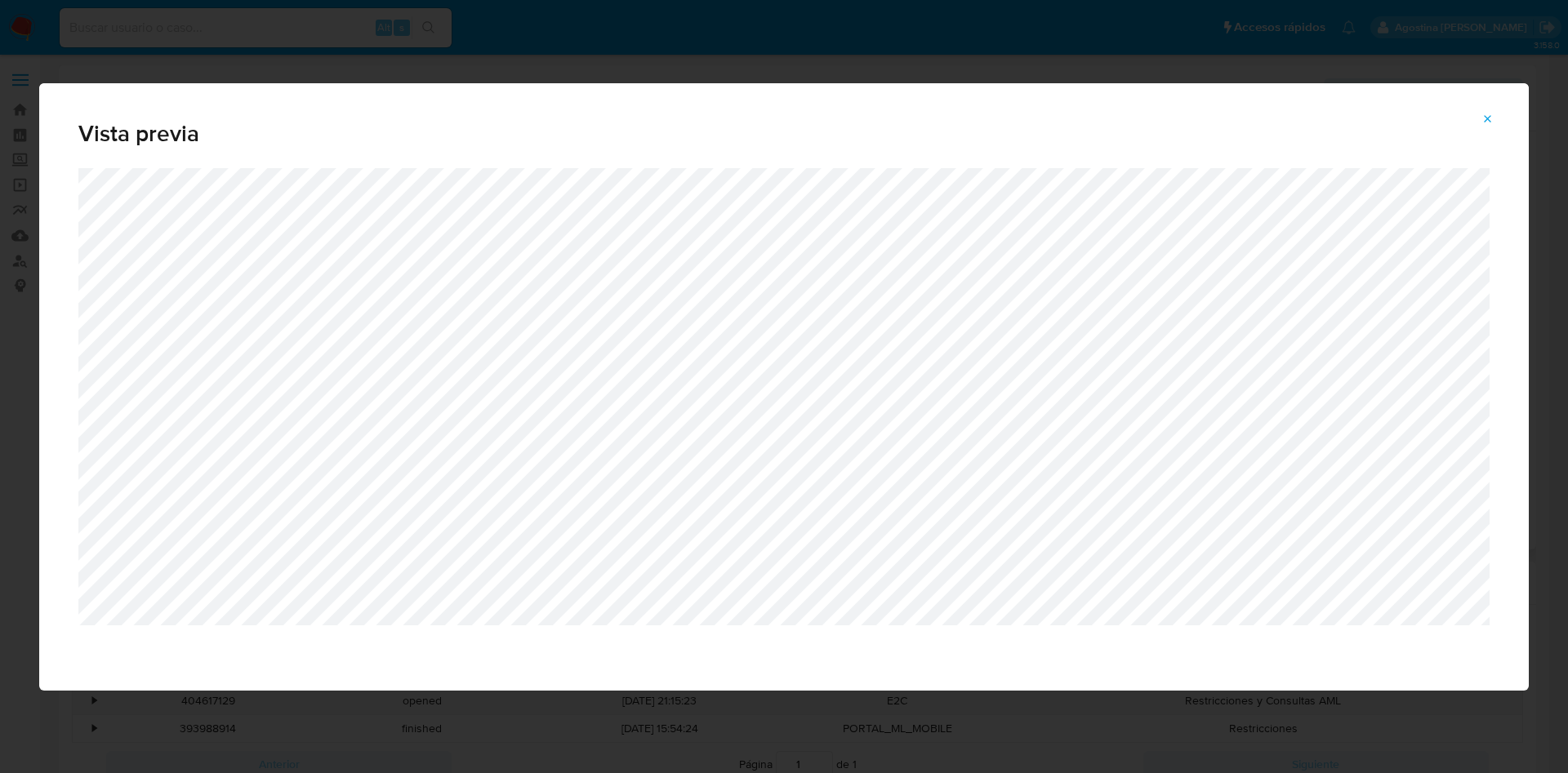
drag, startPoint x: 1484, startPoint y: 125, endPoint x: 1447, endPoint y: 110, distance: 39.9
click at [1484, 124] on span "Attachment preview" at bounding box center [1487, 119] width 13 height 23
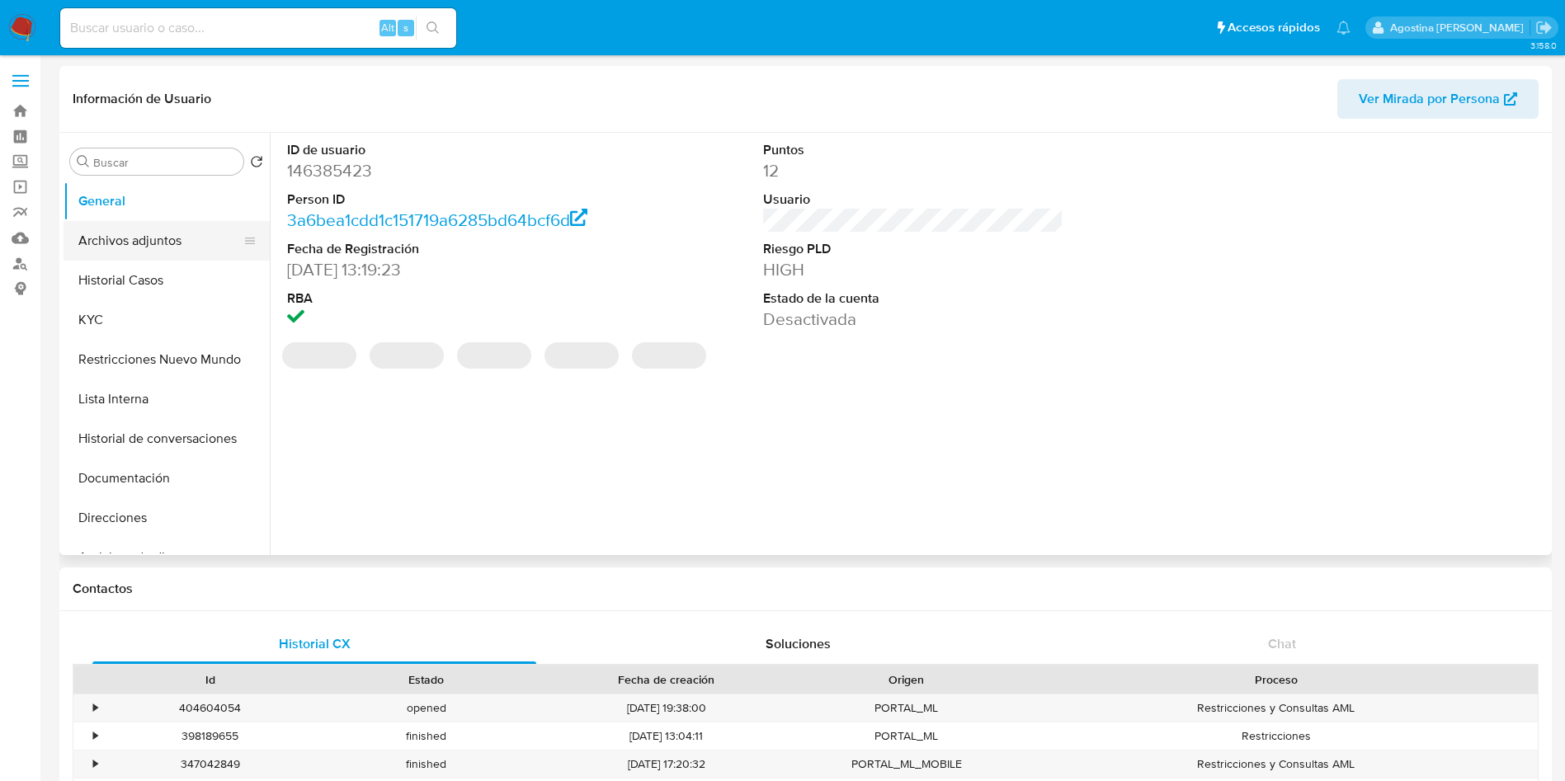
click at [148, 235] on button "Archivos adjuntos" at bounding box center [160, 241] width 193 height 40
select select "10"
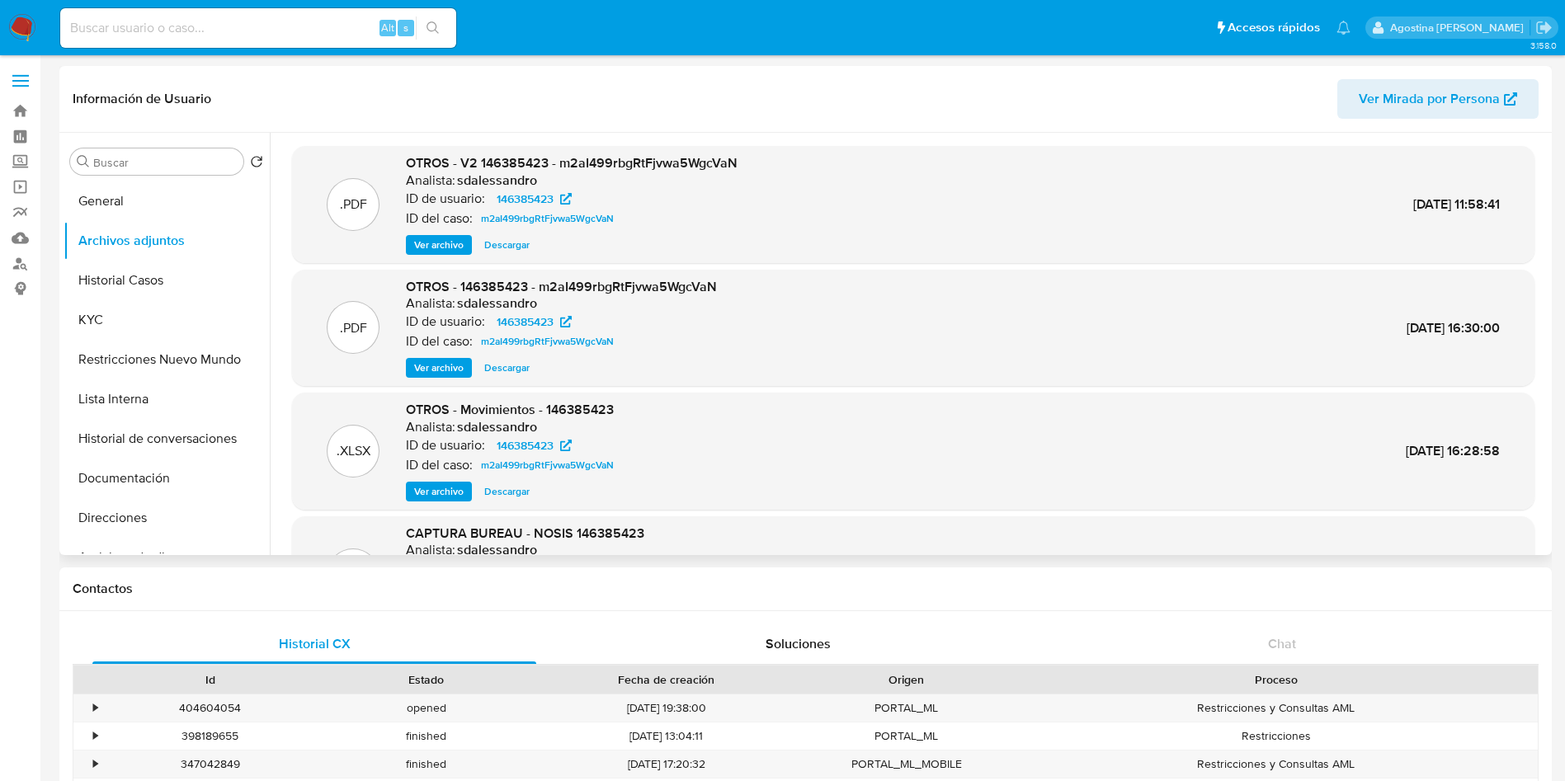
click at [424, 239] on span "Ver archivo" at bounding box center [438, 245] width 49 height 16
click at [424, 238] on span "Ver archivo" at bounding box center [438, 245] width 49 height 16
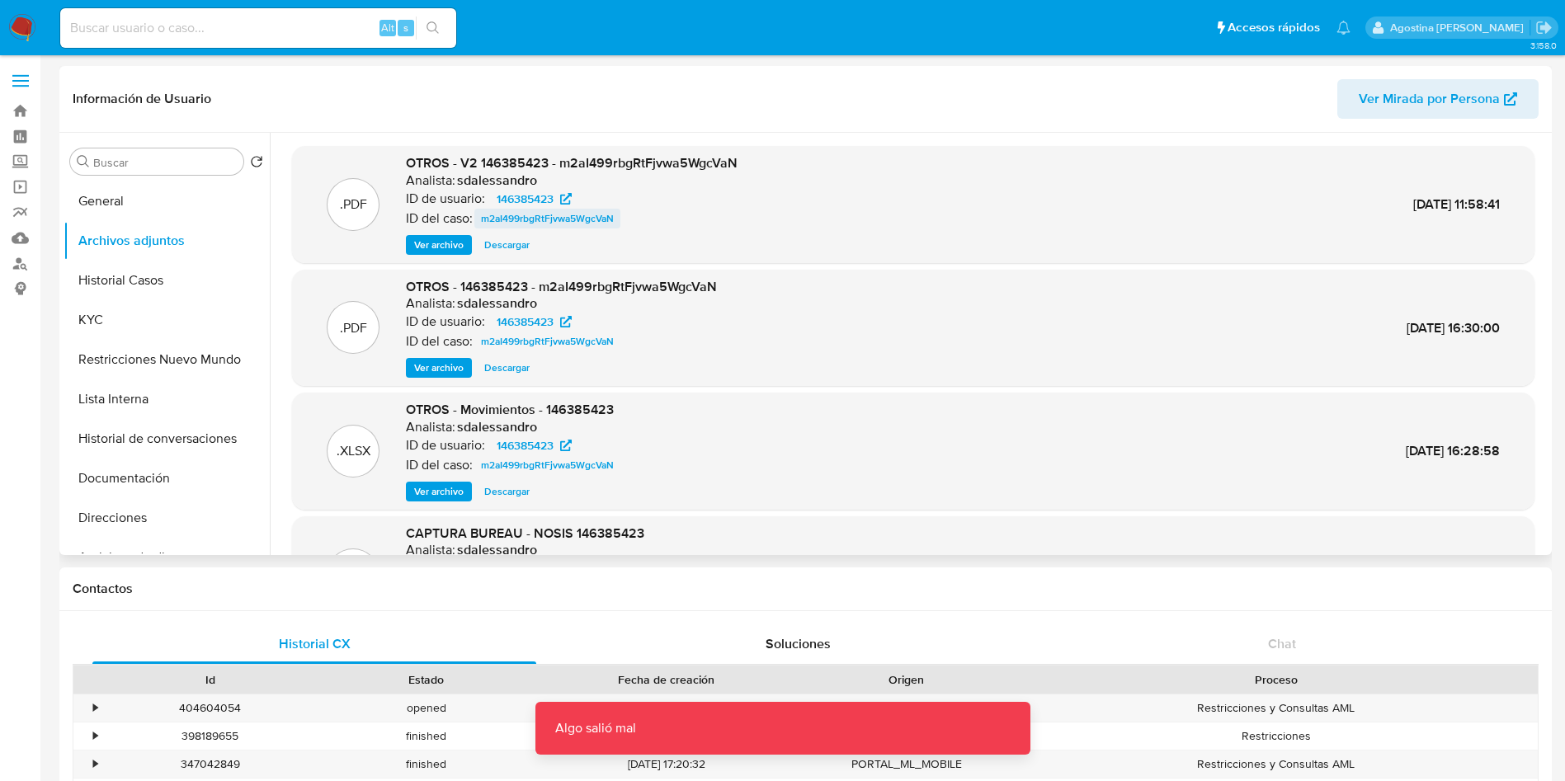
click at [567, 210] on span "m2aI499rbgRtFjvwa5WgcVaN" at bounding box center [547, 219] width 133 height 20
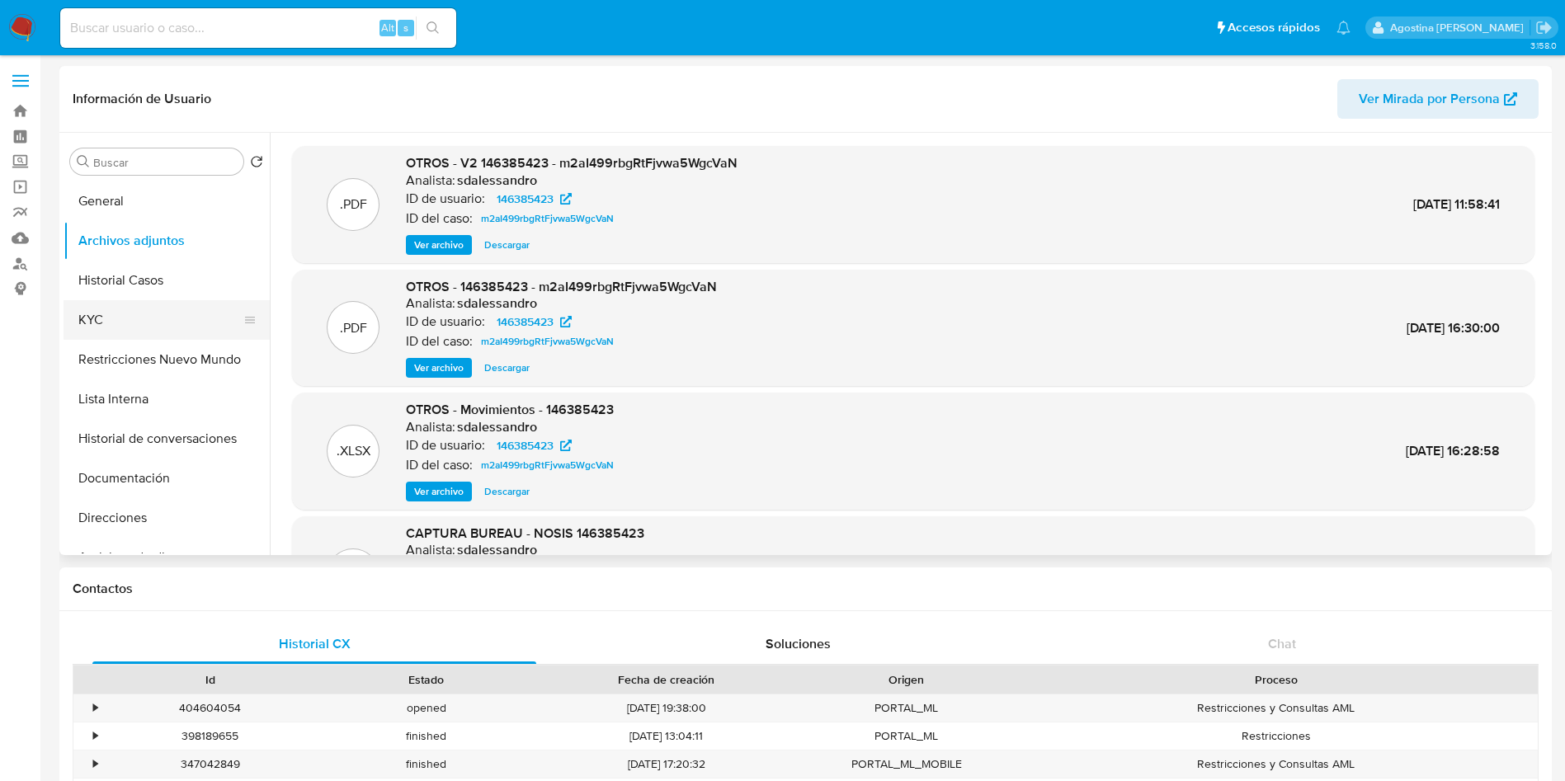
click at [158, 306] on button "KYC" at bounding box center [160, 320] width 193 height 40
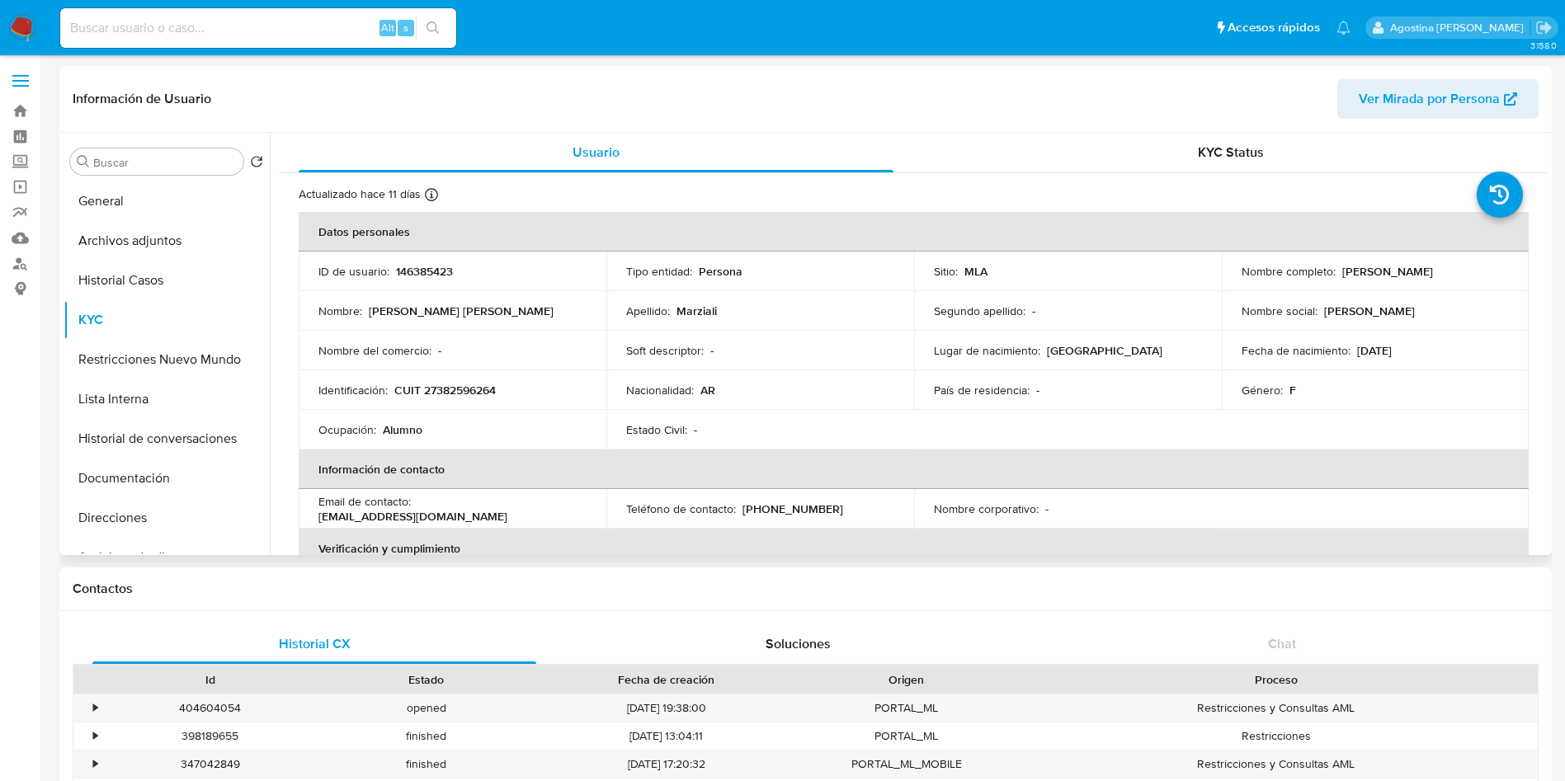
click at [471, 396] on p "CUIT 27382596264" at bounding box center [444, 390] width 101 height 15
copy p "27382596264"
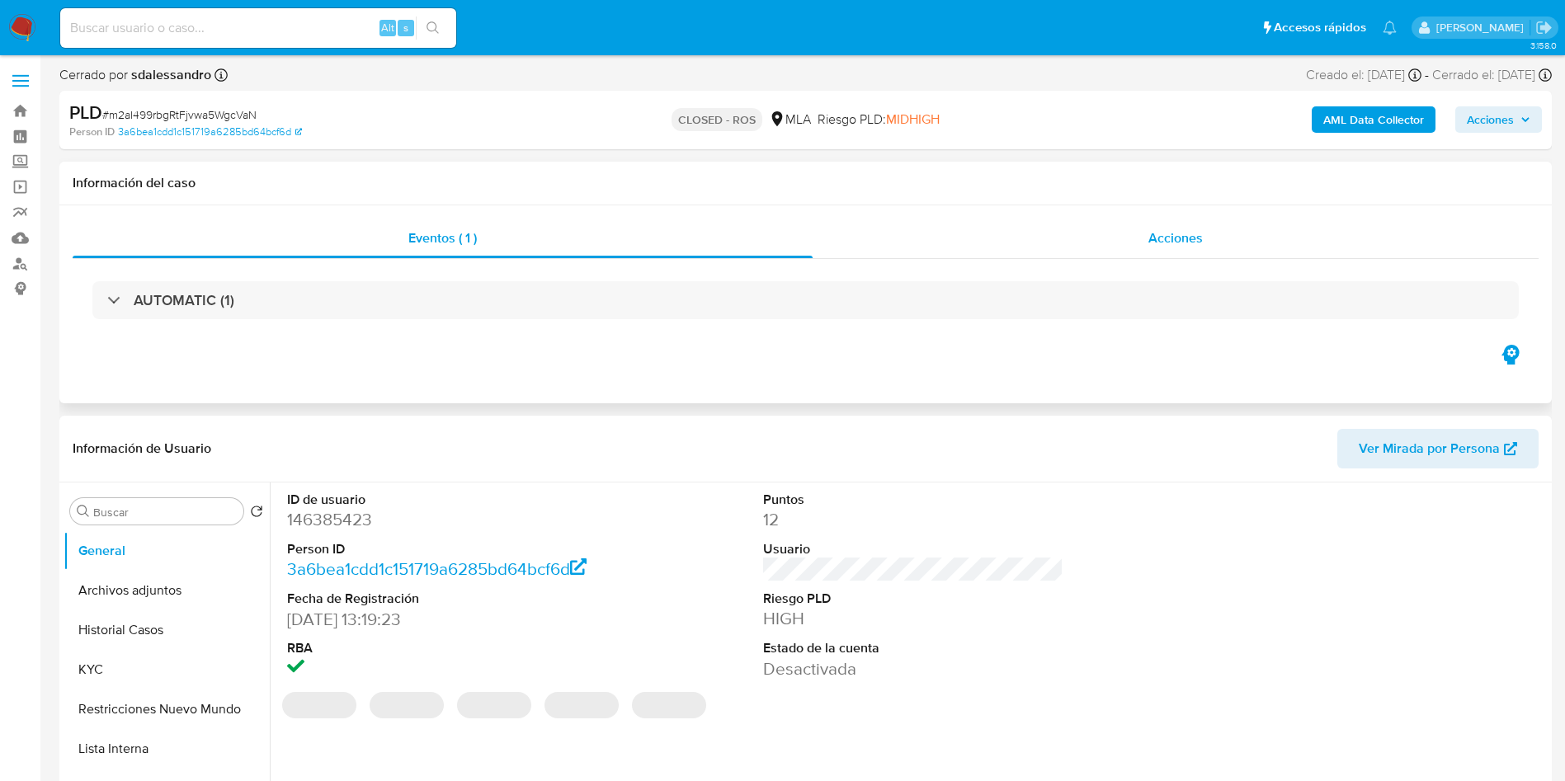
select select "10"
click at [907, 223] on div "Acciones" at bounding box center [1175, 239] width 726 height 40
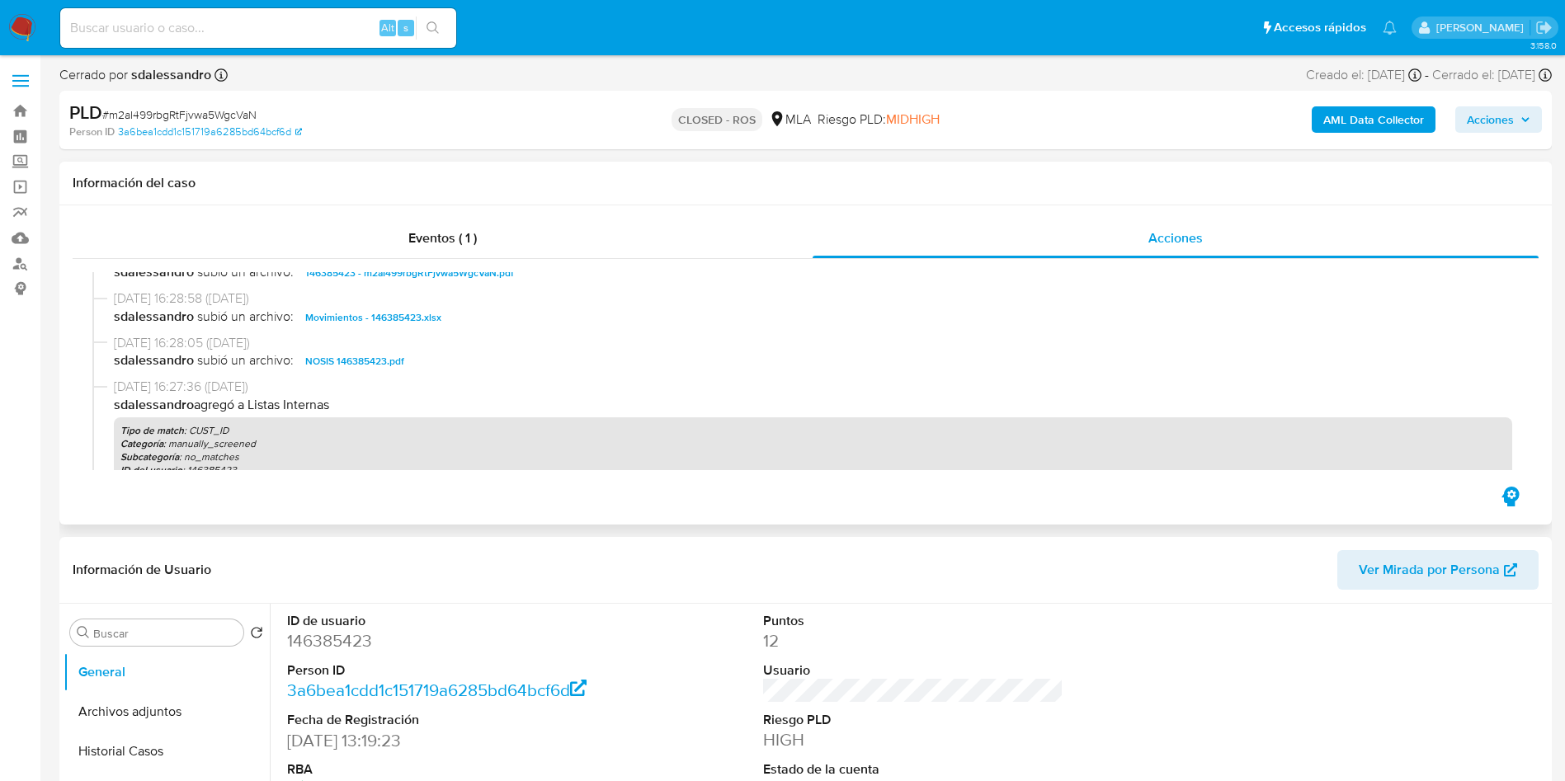
scroll to position [619, 0]
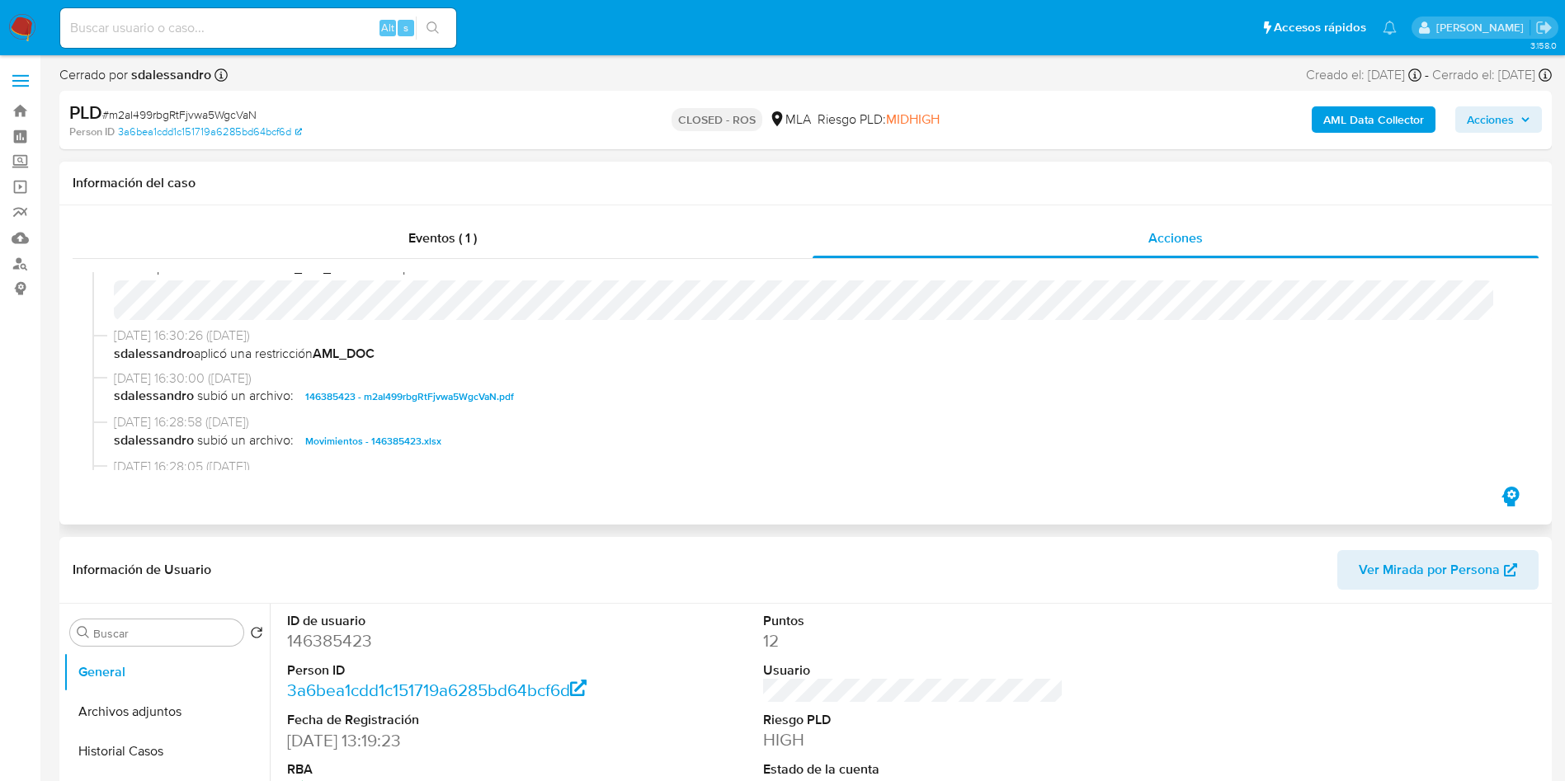
click at [445, 391] on span "146385423 - m2aI499rbgRtFjvwa5WgcVaN.pdf" at bounding box center [409, 397] width 209 height 20
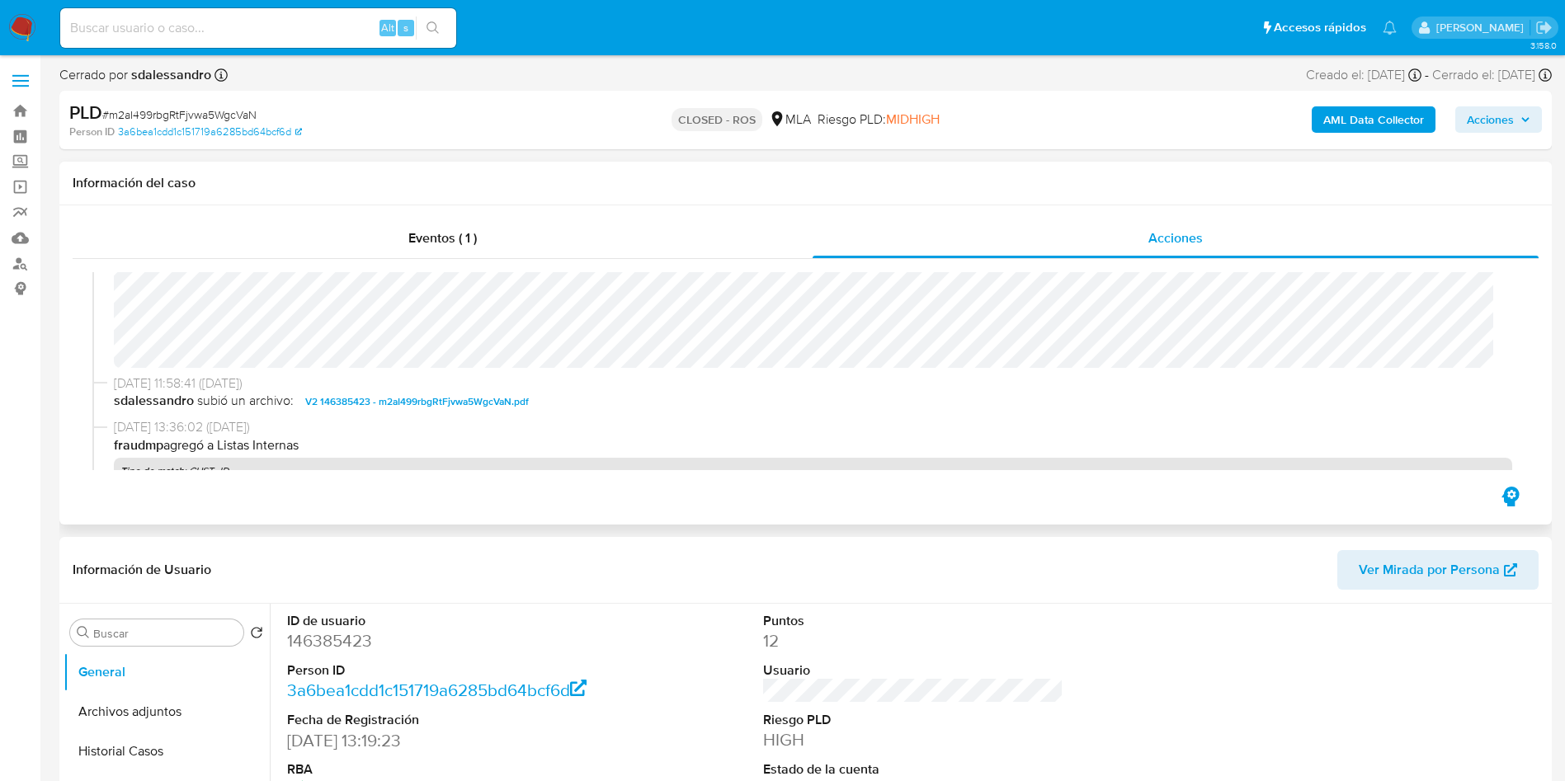
scroll to position [0, 0]
